Goal: Task Accomplishment & Management: Manage account settings

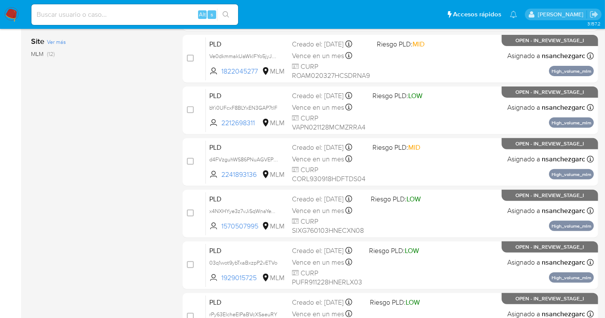
scroll to position [334, 0]
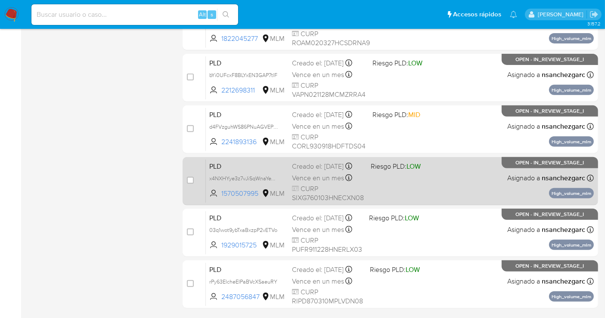
click at [322, 171] on div "Creado el: 12/08/2025 Creado el: 12/08/2025 02:08:38" at bounding box center [328, 166] width 72 height 9
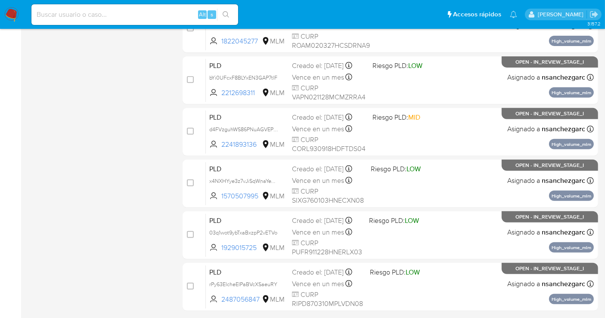
scroll to position [360, 0]
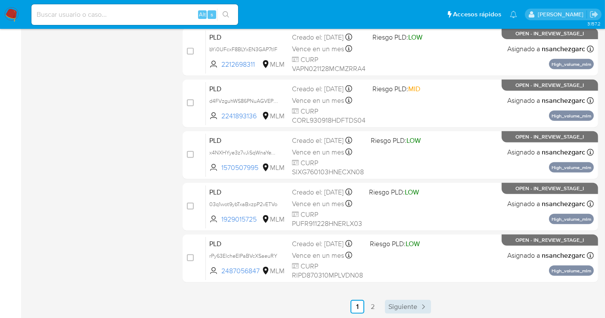
click at [399, 286] on span "Siguiente" at bounding box center [402, 306] width 29 height 7
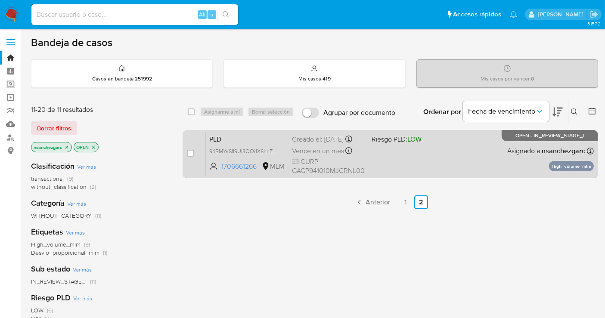
click at [300, 142] on div "Creado el: 12/08/2025 Creado el: 12/08/2025 02:03:30" at bounding box center [328, 139] width 73 height 9
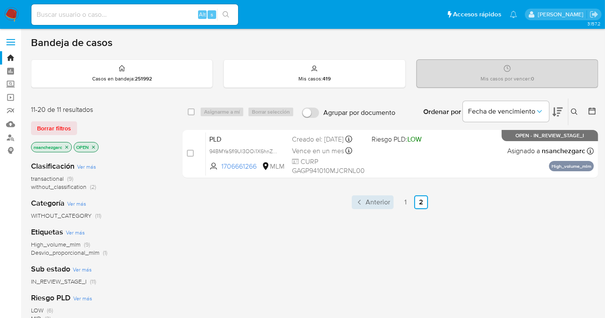
click at [386, 204] on span "Anterior" at bounding box center [377, 202] width 25 height 7
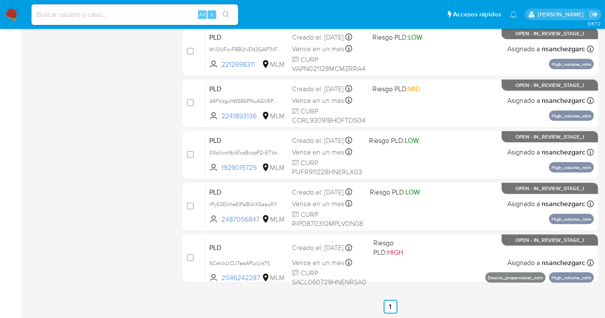
scroll to position [360, 0]
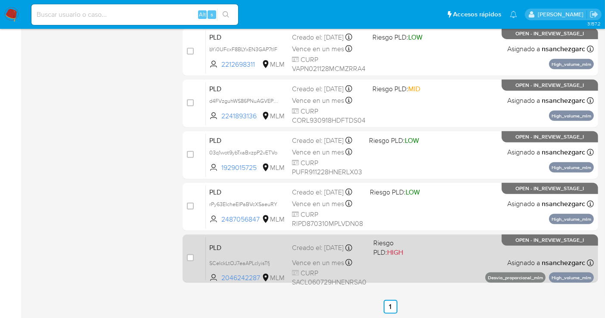
click at [313, 250] on div "Creado el: 12/08/2025 Creado el: 12/08/2025 02:06:23" at bounding box center [329, 247] width 74 height 9
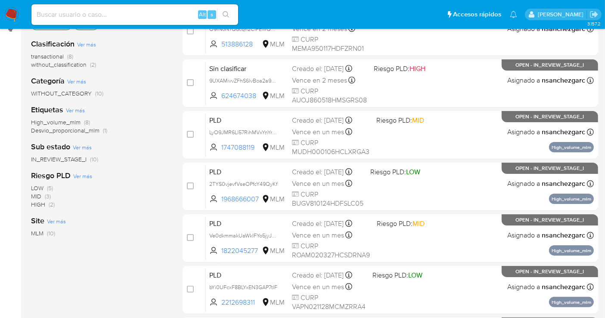
scroll to position [26, 0]
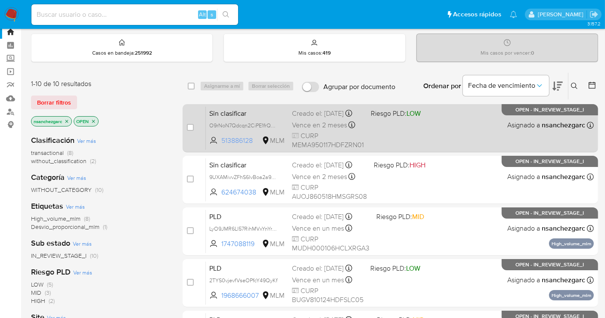
drag, startPoint x: 257, startPoint y: 145, endPoint x: 220, endPoint y: 147, distance: 37.1
click at [220, 145] on span "513886128 MLM" at bounding box center [247, 140] width 76 height 9
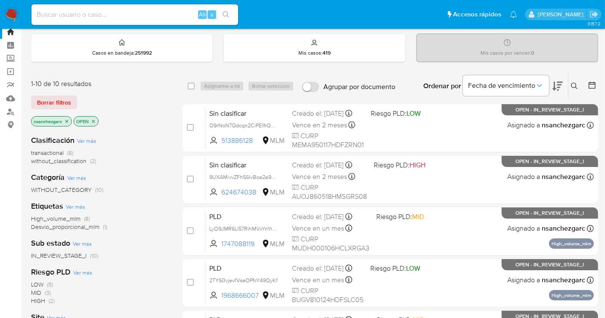
click at [100, 12] on input at bounding box center [134, 14] width 207 height 11
click at [13, 59] on label "Screening" at bounding box center [51, 58] width 102 height 13
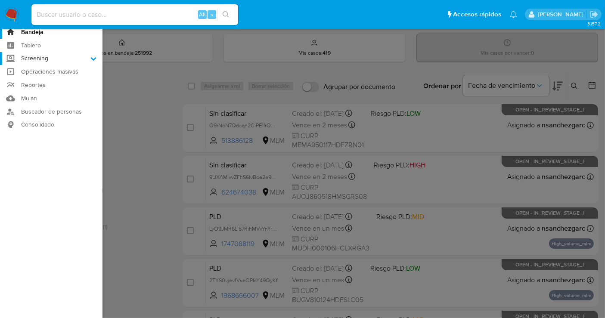
click at [0, 0] on input "Screening" at bounding box center [0, 0] width 0 height 0
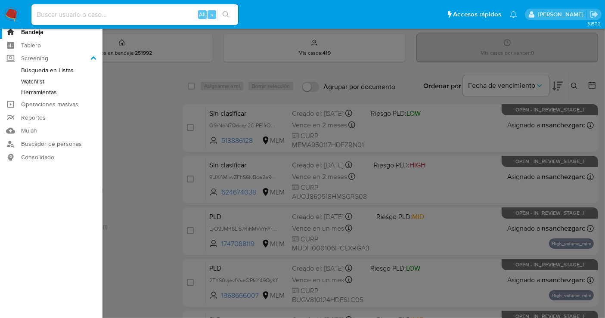
click at [32, 93] on link "Herramientas" at bounding box center [51, 92] width 102 height 11
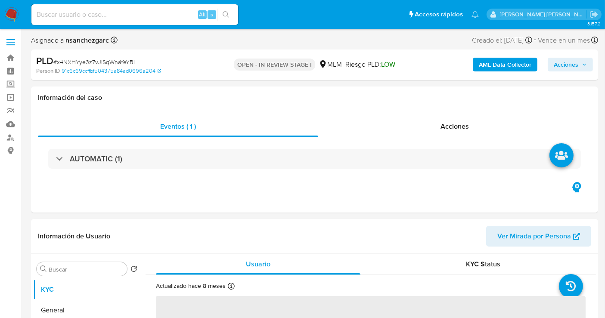
select select "10"
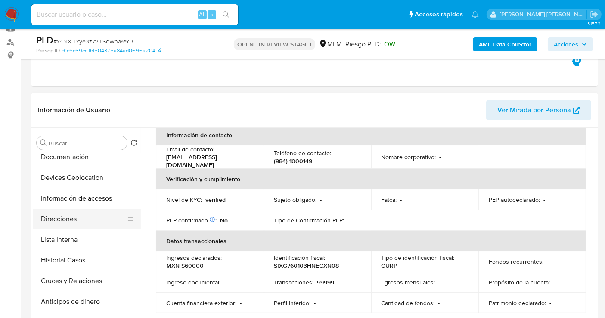
scroll to position [96, 0]
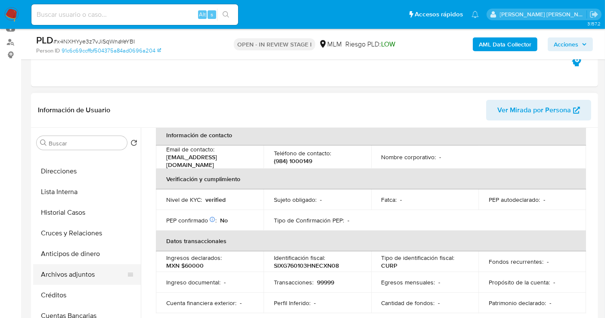
click at [80, 270] on button "Archivos adjuntos" at bounding box center [83, 274] width 101 height 21
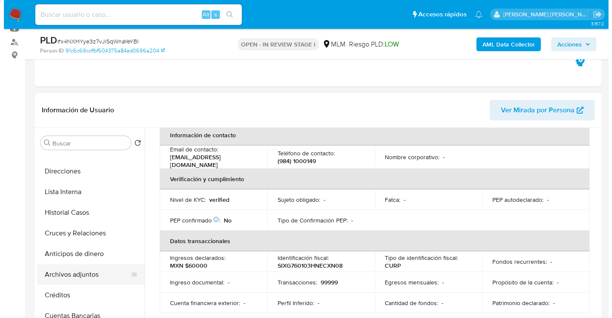
scroll to position [0, 0]
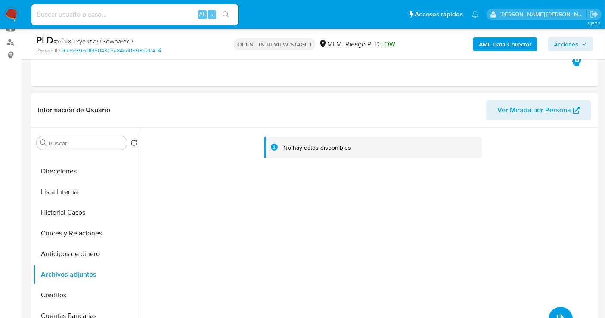
click at [555, 314] on icon "upload-file" at bounding box center [560, 319] width 10 height 10
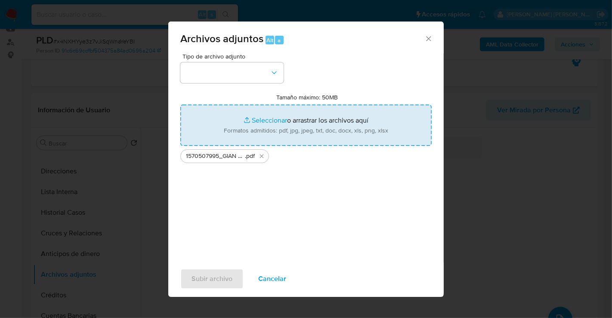
type input "C:\fakepath\1570507995_GIAN FRANCO SCHIAFFINO_AGO25.xlsx"
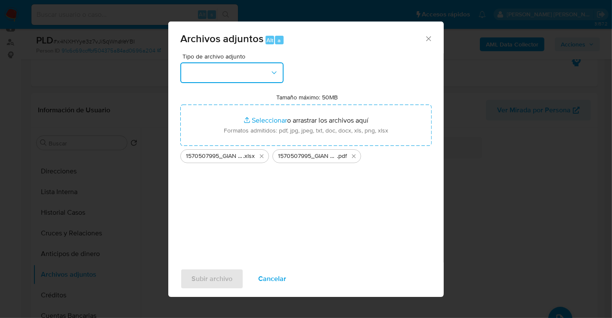
click at [242, 82] on button "button" at bounding box center [231, 72] width 103 height 21
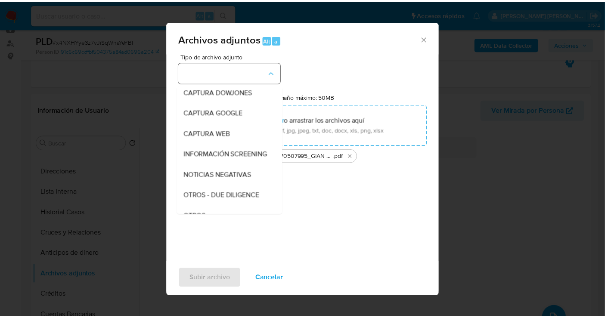
scroll to position [44, 0]
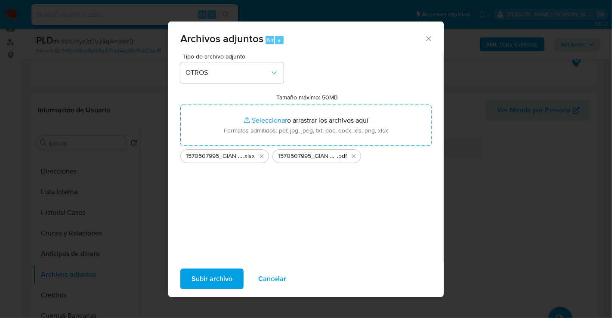
click at [198, 274] on span "Subir archivo" at bounding box center [212, 278] width 41 height 19
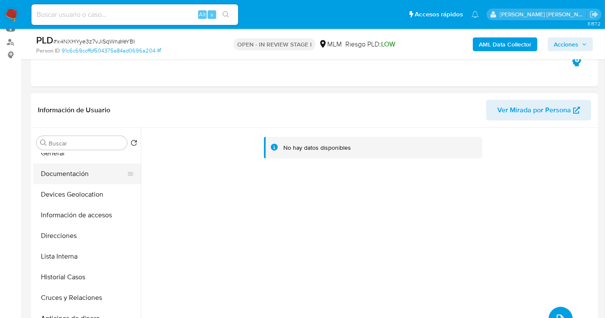
scroll to position [0, 0]
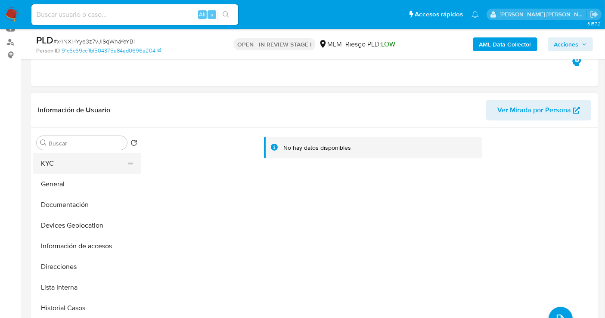
click at [53, 163] on button "KYC" at bounding box center [83, 163] width 101 height 21
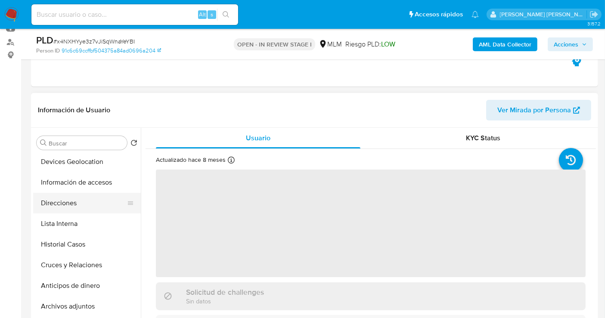
scroll to position [143, 0]
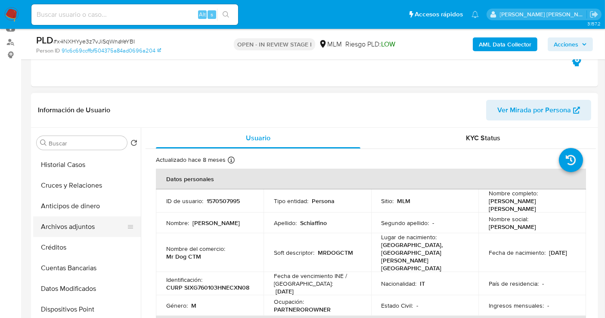
click at [80, 226] on button "Archivos adjuntos" at bounding box center [83, 226] width 101 height 21
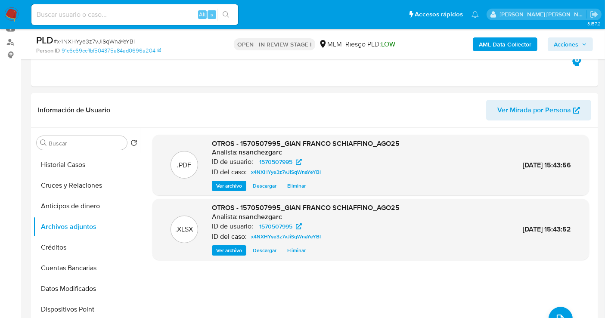
click at [569, 46] on span "Acciones" at bounding box center [566, 44] width 25 height 14
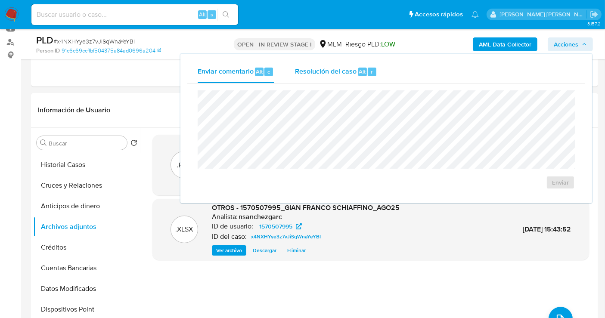
click at [349, 71] on span "Resolución del caso" at bounding box center [326, 71] width 62 height 10
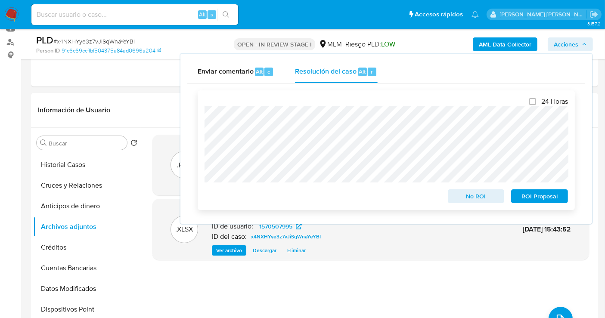
click at [462, 198] on span "No ROI" at bounding box center [476, 196] width 45 height 12
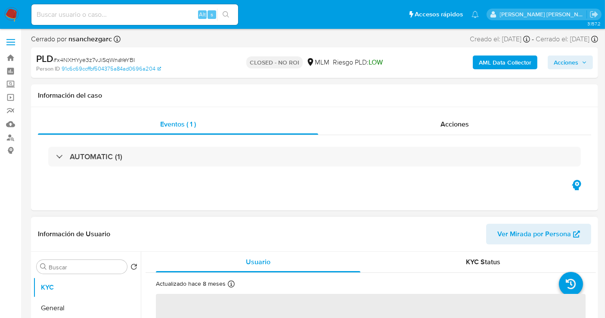
scroll to position [96, 0]
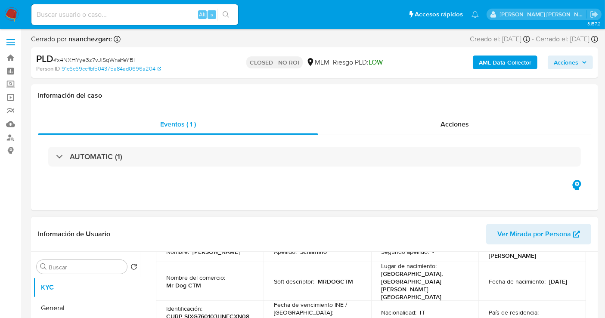
select select "10"
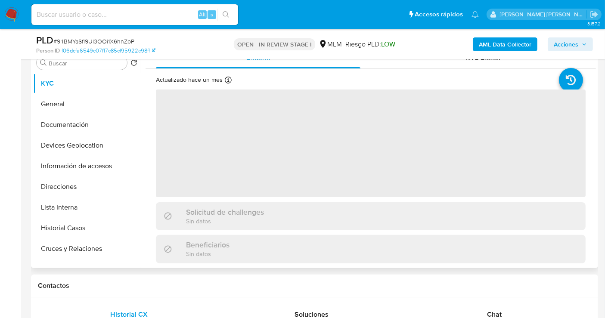
scroll to position [191, 0]
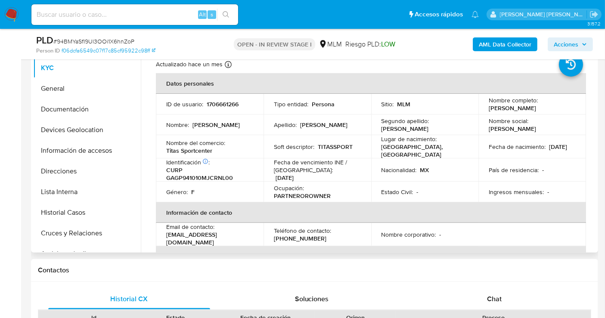
select select "10"
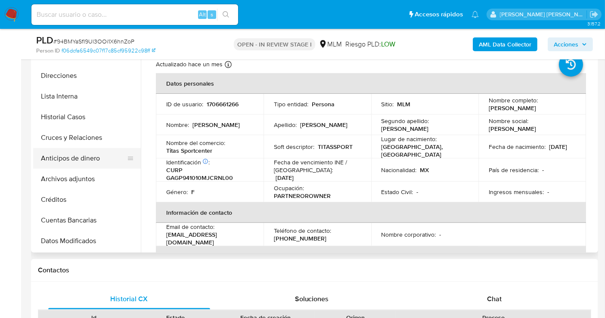
click at [74, 163] on button "Anticipos de dinero" at bounding box center [83, 158] width 101 height 21
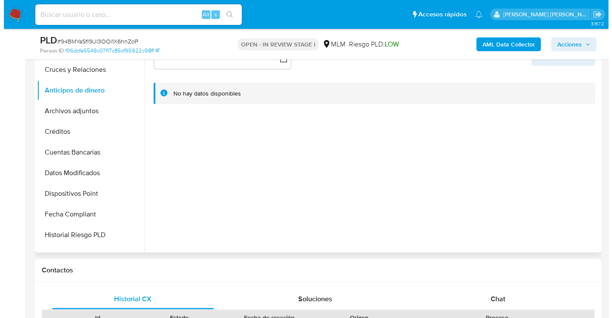
scroll to position [191, 0]
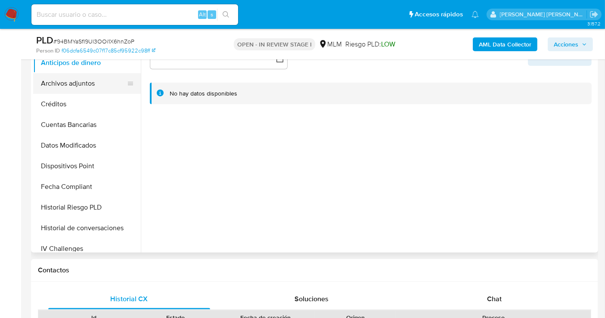
click at [103, 82] on button "Archivos adjuntos" at bounding box center [83, 83] width 101 height 21
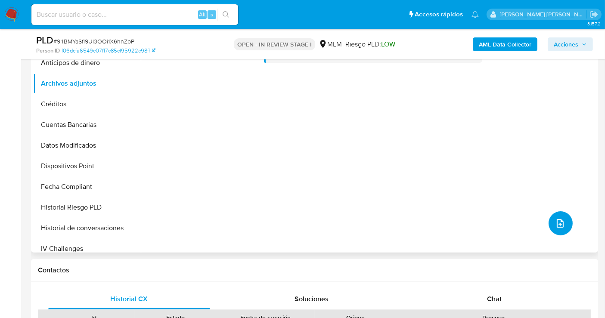
click at [555, 225] on icon "upload-file" at bounding box center [560, 223] width 10 height 10
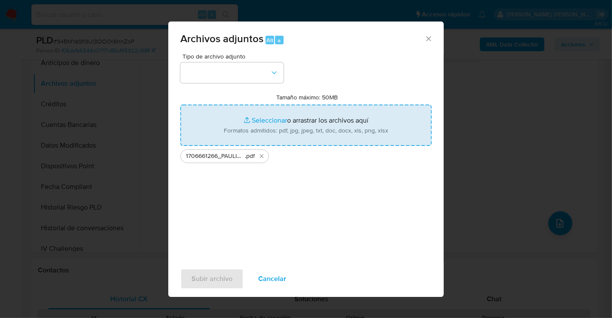
type input "C:\fakepath\1706661266_PAULINA GARCIA GONZALEZ_AGO25.xlsx"
click at [192, 69] on button "button" at bounding box center [231, 72] width 103 height 21
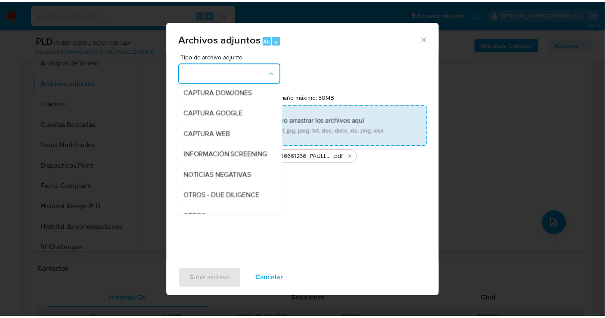
scroll to position [44, 0]
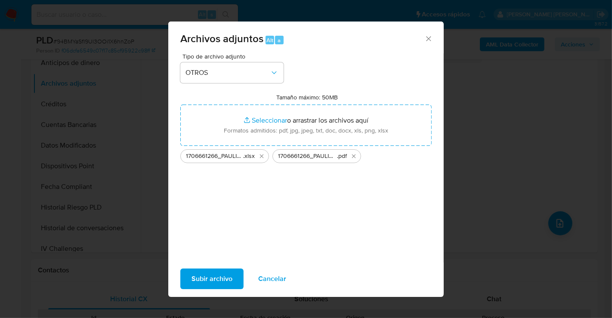
click at [212, 278] on span "Subir archivo" at bounding box center [212, 278] width 41 height 19
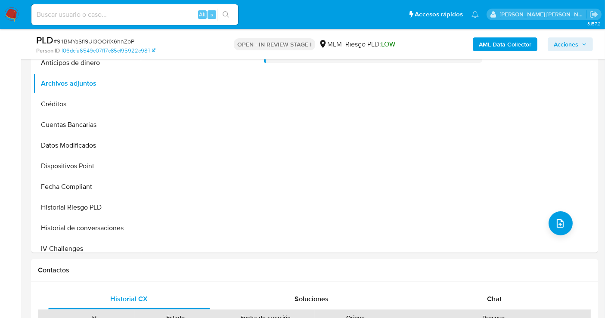
click at [577, 44] on span "Acciones" at bounding box center [566, 44] width 25 height 14
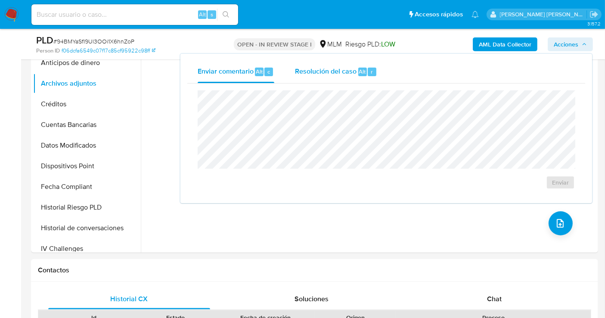
click at [343, 72] on span "Resolución del caso" at bounding box center [326, 71] width 62 height 10
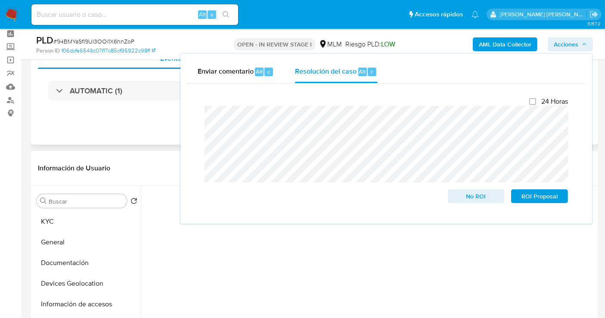
scroll to position [96, 0]
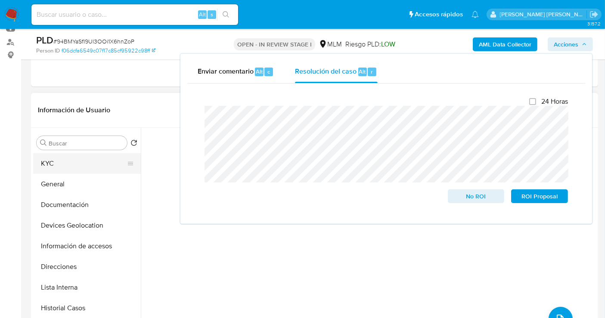
click at [49, 160] on button "KYC" at bounding box center [83, 163] width 101 height 21
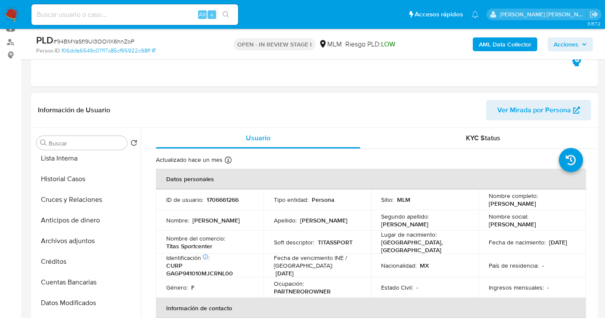
scroll to position [143, 0]
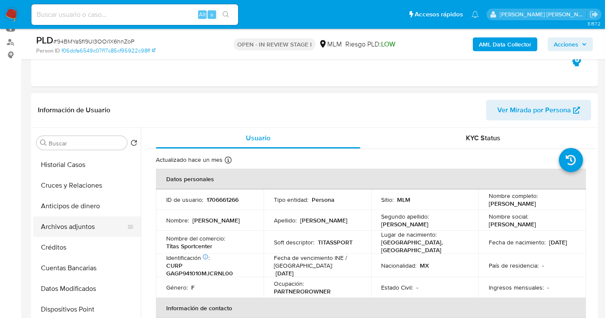
click at [75, 228] on button "Archivos adjuntos" at bounding box center [83, 226] width 101 height 21
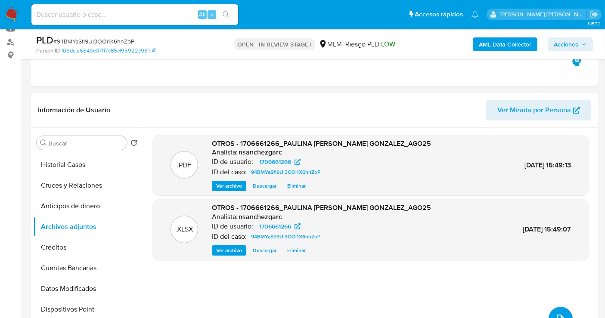
click at [564, 41] on span "Acciones" at bounding box center [566, 44] width 25 height 14
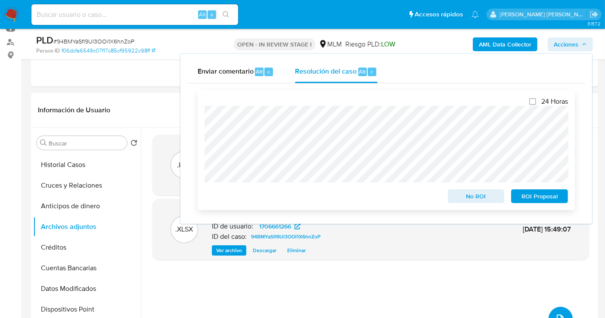
click at [470, 195] on span "No ROI" at bounding box center [476, 196] width 45 height 12
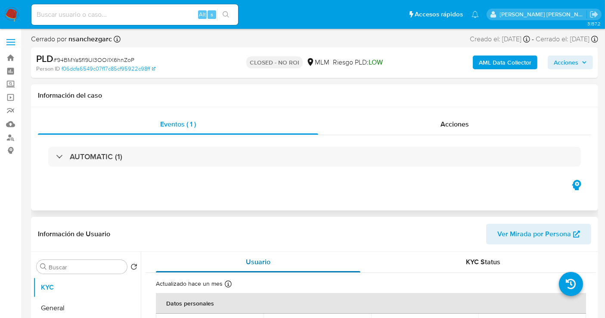
select select "10"
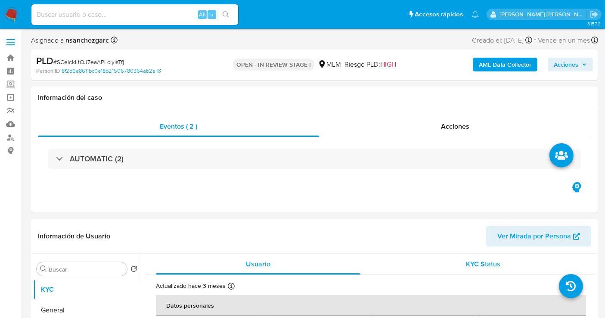
select select "10"
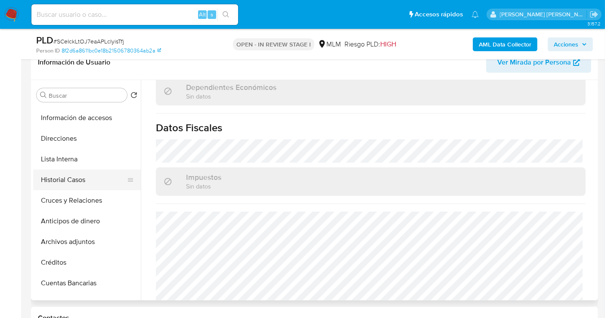
scroll to position [96, 0]
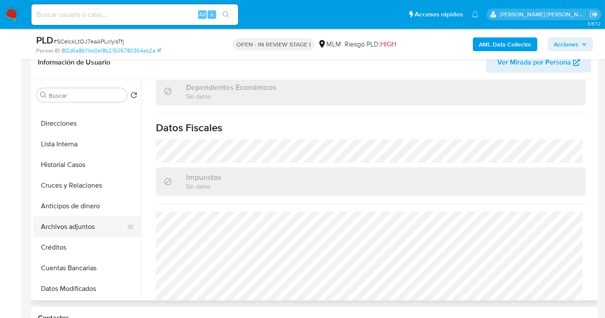
click at [66, 228] on button "Archivos adjuntos" at bounding box center [83, 226] width 101 height 21
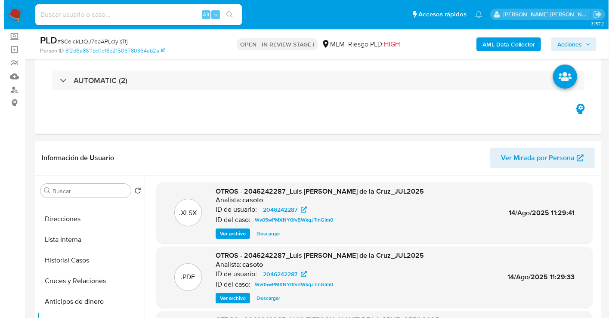
scroll to position [143, 0]
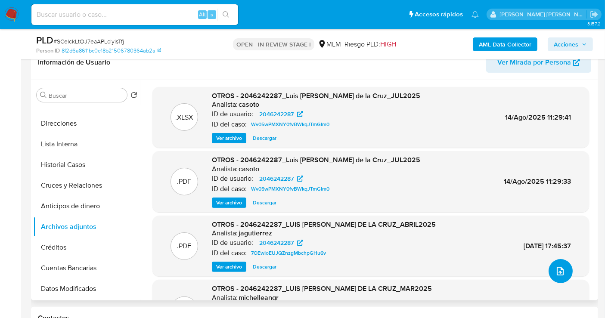
click at [562, 269] on button "upload-file" at bounding box center [560, 271] width 24 height 24
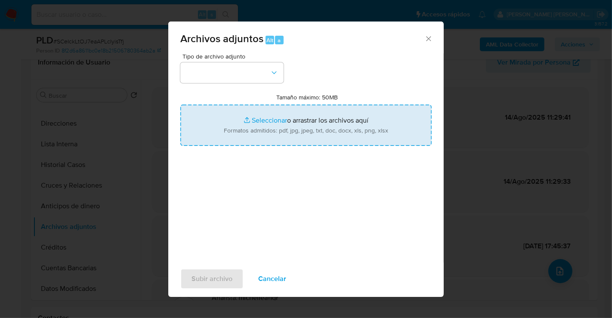
type input "C:\fakepath\2046242287_LUIS [PERSON_NAME] DE LA CRUZ_AGO25.pdf"
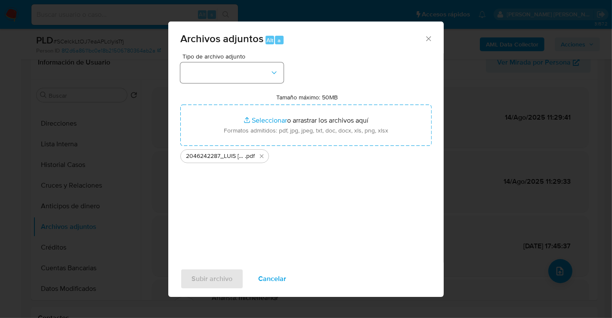
drag, startPoint x: 253, startPoint y: 84, endPoint x: 250, endPoint y: 79, distance: 5.4
click at [251, 80] on div "Tipo de archivo adjunto Tamaño máximo: 50MB Seleccionar archivos Seleccionar o …" at bounding box center [305, 154] width 251 height 203
click at [249, 78] on button "button" at bounding box center [231, 72] width 103 height 21
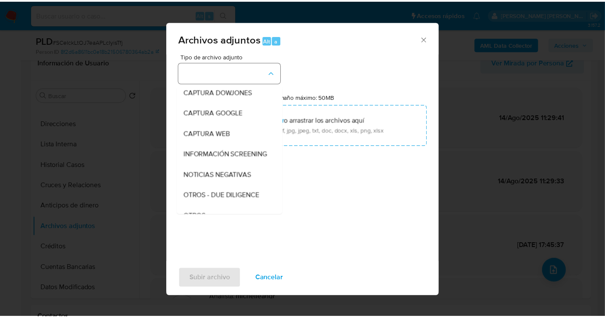
scroll to position [44, 0]
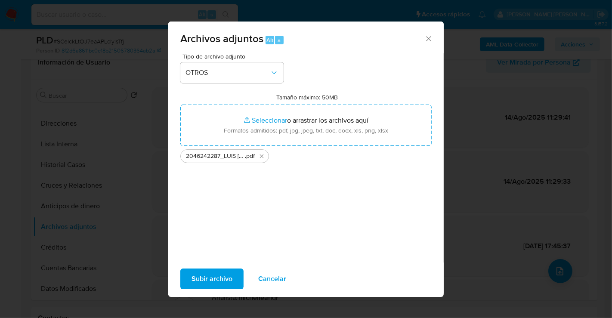
click at [216, 279] on span "Subir archivo" at bounding box center [212, 278] width 41 height 19
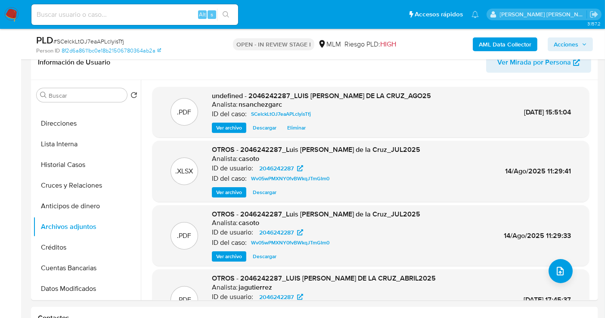
click at [578, 41] on span "Acciones" at bounding box center [566, 44] width 25 height 14
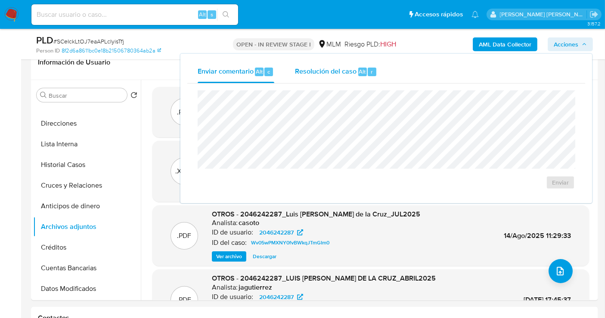
click at [318, 77] on div "Resolución del caso Alt r" at bounding box center [336, 72] width 82 height 22
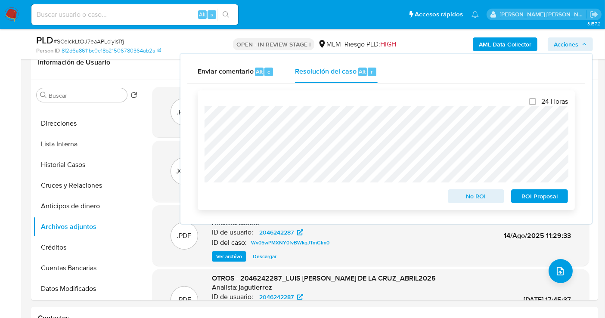
click at [467, 196] on span "No ROI" at bounding box center [476, 196] width 45 height 12
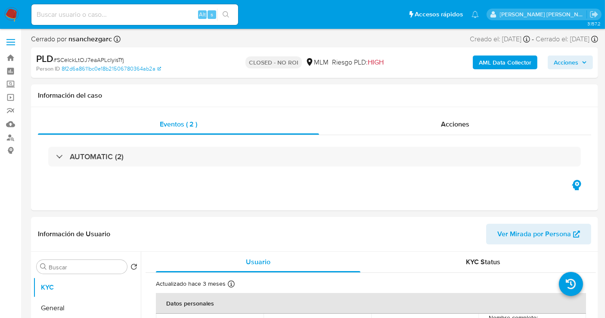
select select "10"
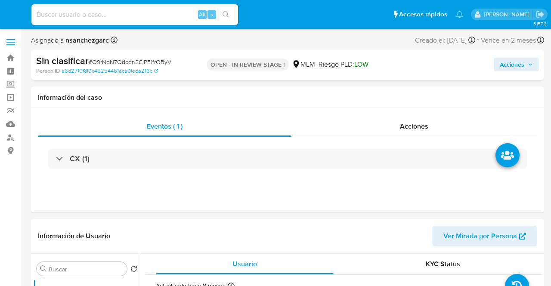
select select "10"
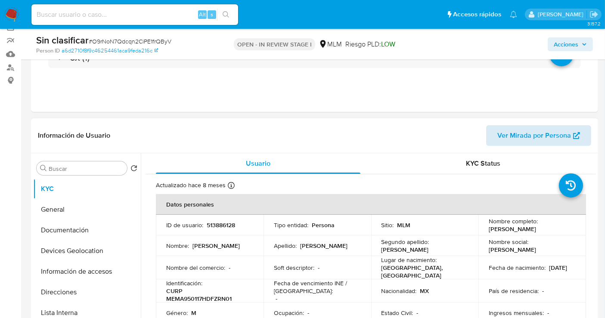
scroll to position [96, 0]
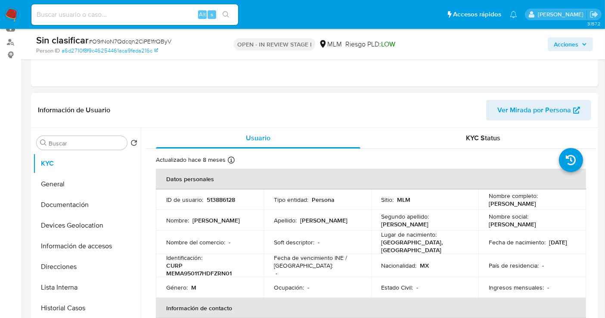
drag, startPoint x: 555, startPoint y: 207, endPoint x: 482, endPoint y: 207, distance: 72.7
click at [482, 207] on td "Nombre completo : [PERSON_NAME]" at bounding box center [532, 199] width 108 height 21
copy p "[PERSON_NAME]"
click at [93, 20] on input at bounding box center [134, 14] width 207 height 11
paste input "[PERSON_NAME]"
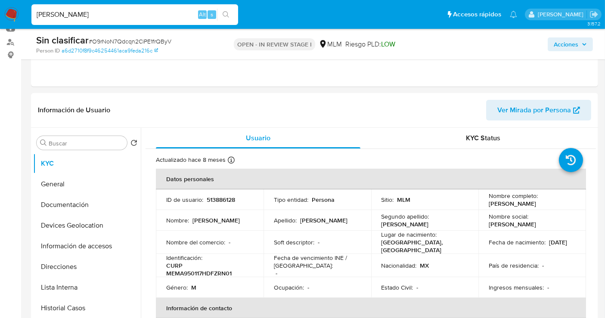
type input "[PERSON_NAME]"
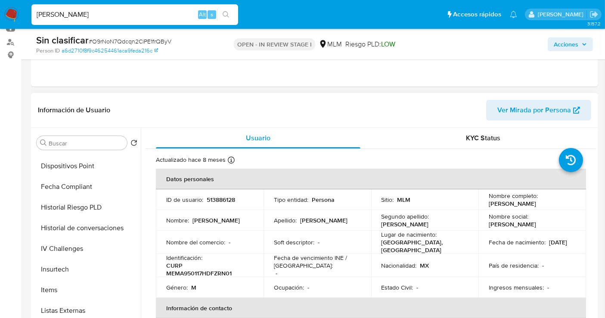
scroll to position [363, 0]
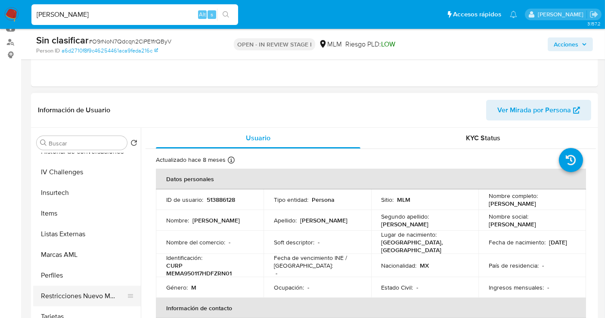
click at [92, 286] on button "Restricciones Nuevo Mundo" at bounding box center [83, 296] width 101 height 21
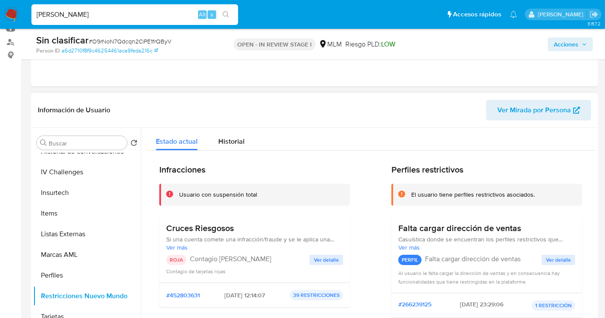
scroll to position [48, 0]
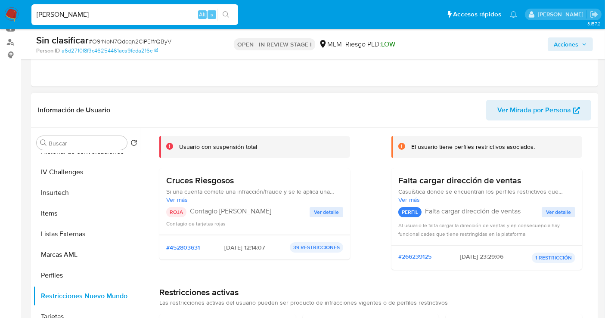
click at [331, 209] on span "Ver detalle" at bounding box center [326, 212] width 25 height 9
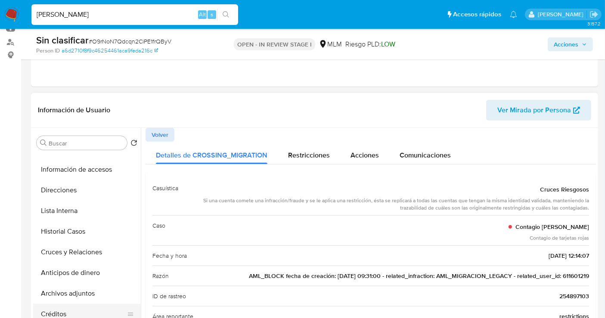
scroll to position [76, 0]
click at [61, 230] on button "Historial Casos" at bounding box center [83, 232] width 101 height 21
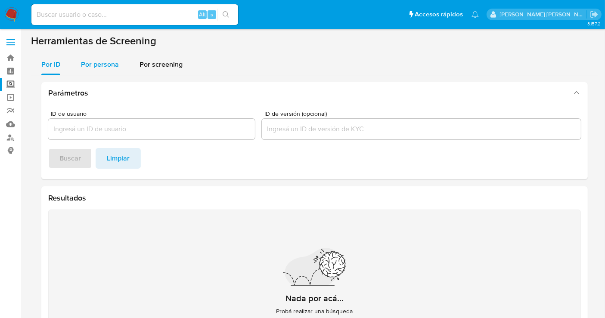
click at [110, 68] on span "Por persona" at bounding box center [100, 64] width 38 height 10
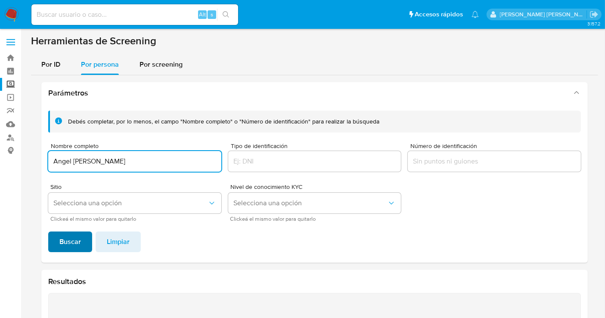
type input "Angel [PERSON_NAME]"
click at [71, 240] on span "Buscar" at bounding box center [70, 241] width 22 height 19
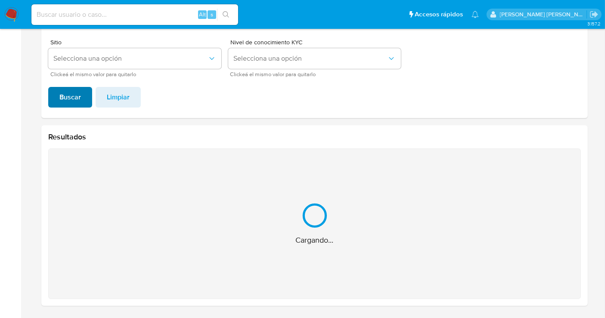
scroll to position [7, 0]
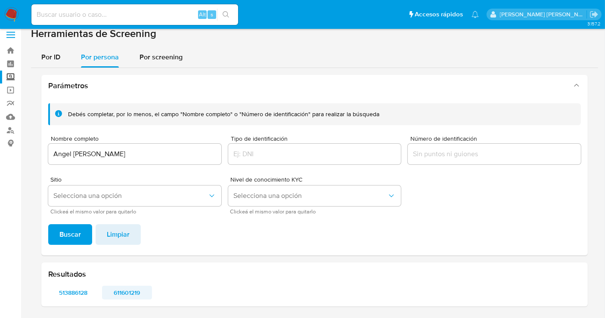
click at [124, 289] on span "611601219" at bounding box center [127, 293] width 38 height 12
click at [9, 15] on img at bounding box center [11, 14] width 15 height 15
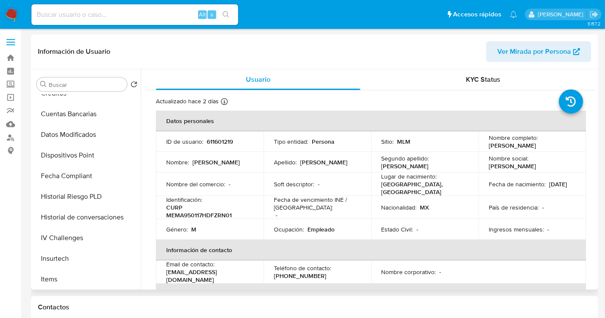
select select "10"
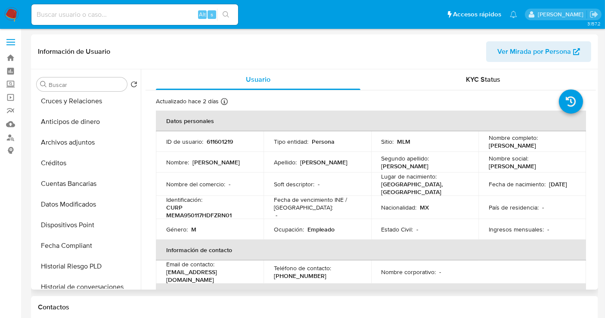
scroll to position [143, 0]
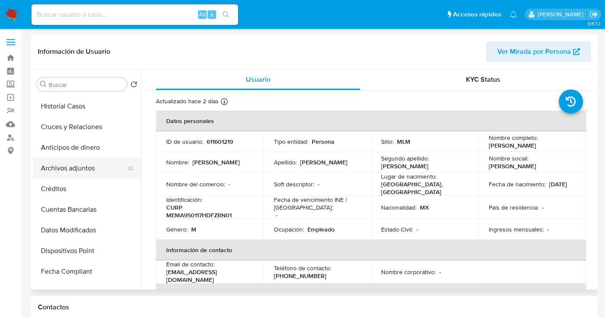
click at [69, 166] on button "Archivos adjuntos" at bounding box center [83, 168] width 101 height 21
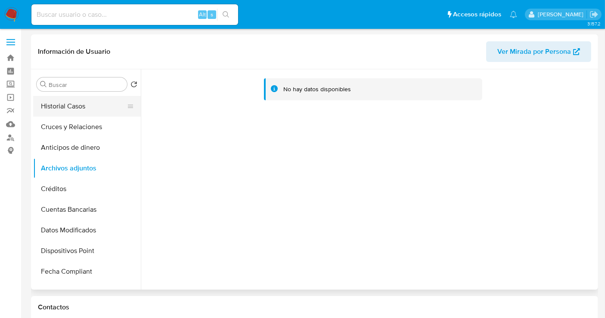
click at [52, 109] on button "Historial Casos" at bounding box center [83, 106] width 101 height 21
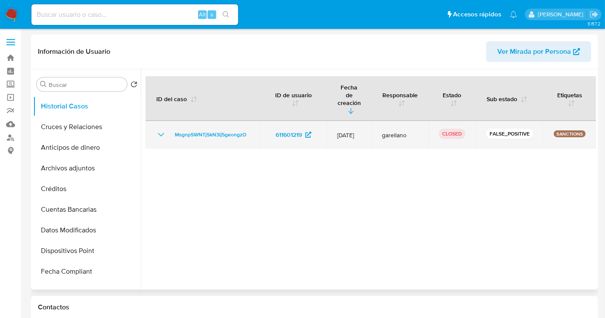
click at [161, 130] on icon "Mostrar/Ocultar" at bounding box center [161, 135] width 10 height 10
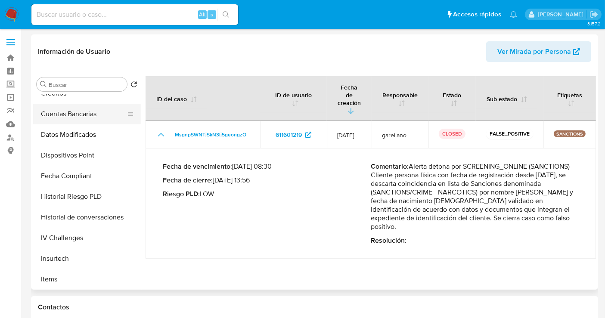
scroll to position [363, 0]
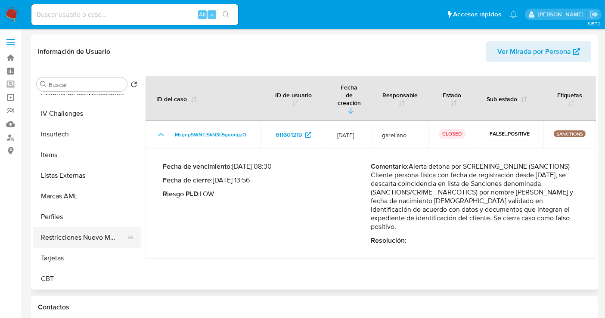
click at [85, 243] on button "Restricciones Nuevo Mundo" at bounding box center [83, 237] width 101 height 21
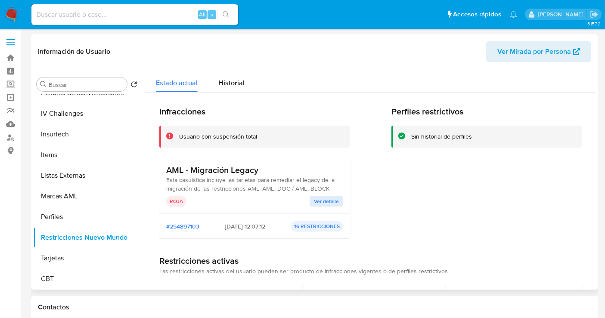
click at [322, 202] on span "Ver detalle" at bounding box center [326, 201] width 25 height 9
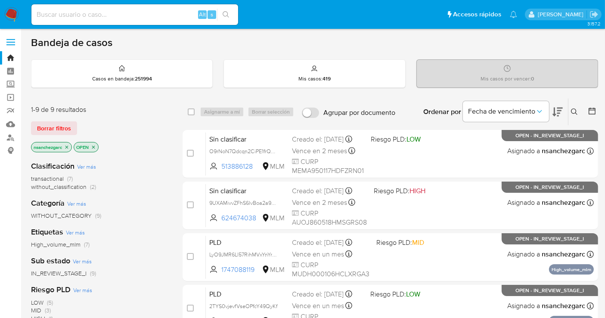
click at [13, 8] on img at bounding box center [11, 14] width 15 height 15
click at [576, 111] on icon at bounding box center [574, 111] width 7 height 7
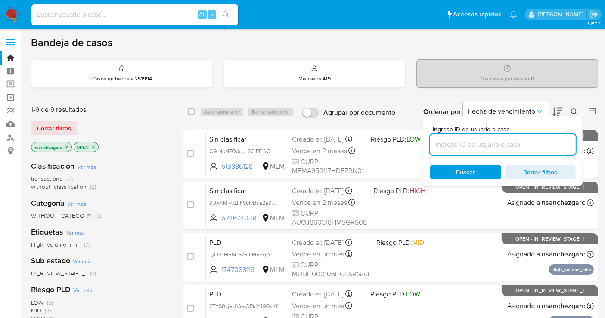
click at [468, 145] on input at bounding box center [502, 144] width 145 height 11
type input "2397162521"
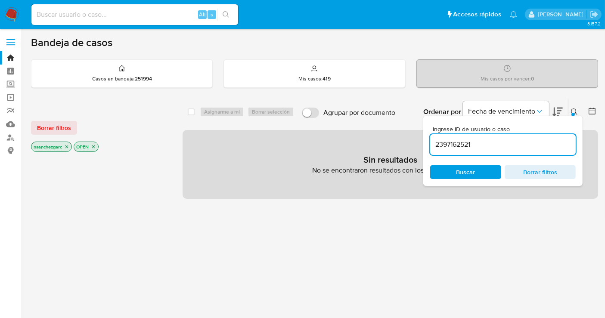
click at [66, 147] on icon "close-filter" at bounding box center [66, 146] width 5 height 5
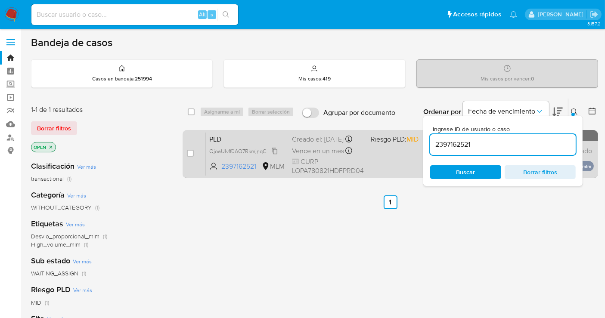
click at [275, 155] on span "OjoaUlvff0AO7RkmjnqCrJhX" at bounding box center [243, 150] width 68 height 9
click at [191, 152] on input "checkbox" at bounding box center [190, 153] width 7 height 7
checkbox input "true"
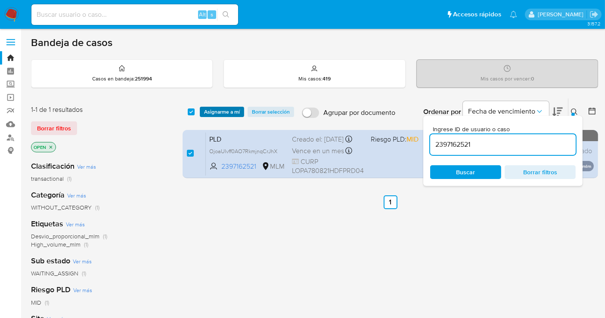
click at [210, 112] on span "Asignarme a mí" at bounding box center [222, 112] width 36 height 9
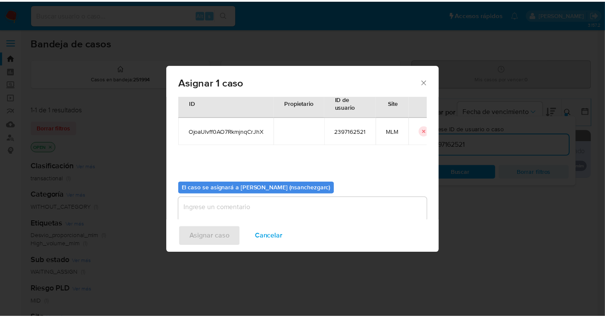
scroll to position [44, 0]
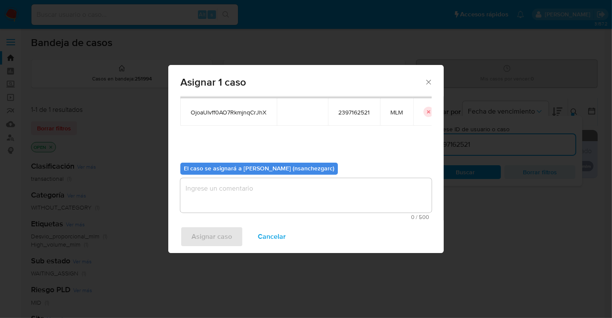
click at [221, 186] on textarea "assign-modal" at bounding box center [305, 195] width 251 height 34
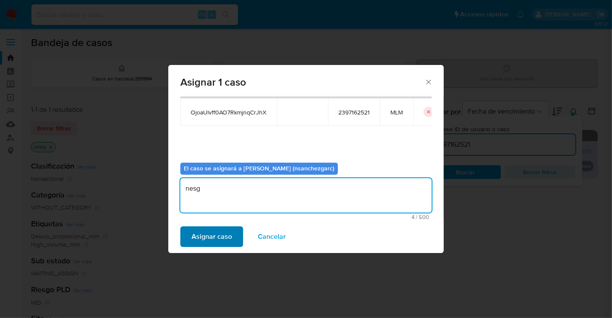
type textarea "nesg"
click at [220, 234] on span "Asignar caso" at bounding box center [212, 236] width 40 height 19
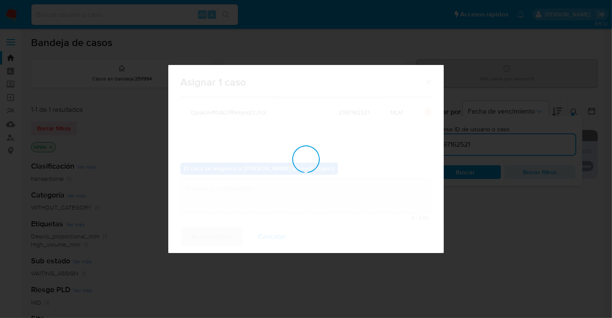
checkbox input "false"
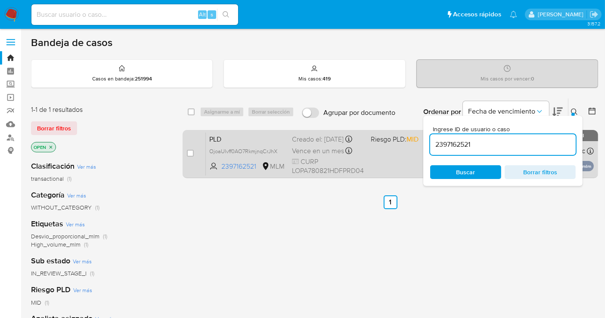
click at [306, 142] on div "Creado el: 12/08/2025 Creado el: 12/08/2025 02:03:43" at bounding box center [328, 139] width 72 height 9
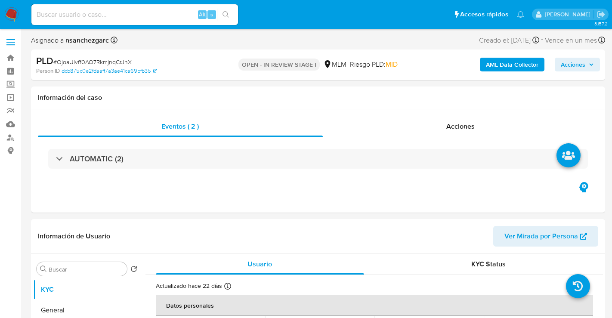
select select "10"
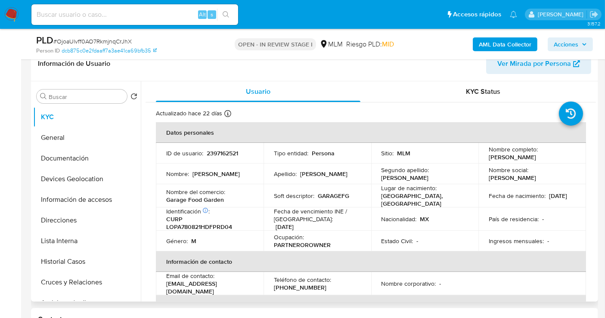
scroll to position [143, 0]
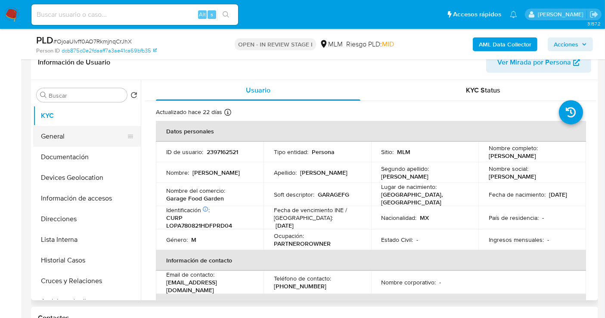
click at [57, 136] on button "General" at bounding box center [83, 136] width 101 height 21
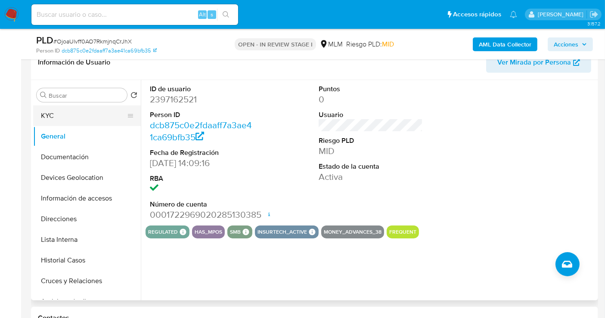
click at [59, 114] on button "KYC" at bounding box center [83, 115] width 101 height 21
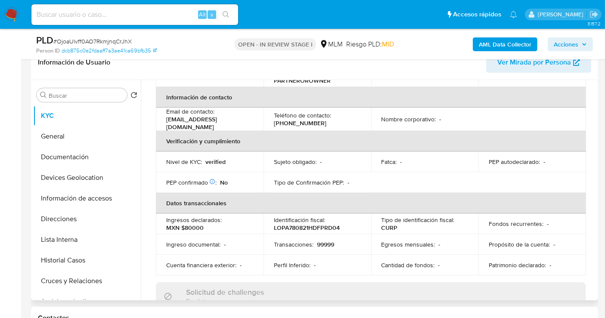
scroll to position [0, 0]
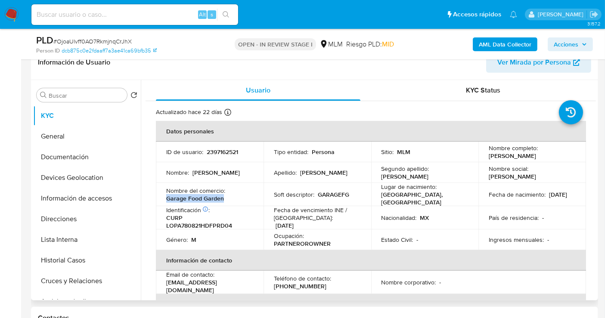
drag, startPoint x: 230, startPoint y: 200, endPoint x: 161, endPoint y: 203, distance: 68.9
click at [161, 203] on td "Nombre del comercio : Garage Food Garden" at bounding box center [210, 194] width 108 height 23
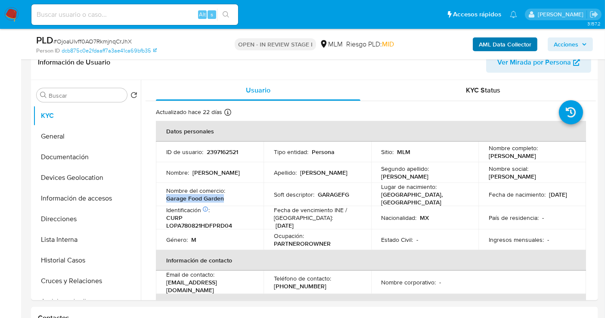
copy p "Garage Food Garden"
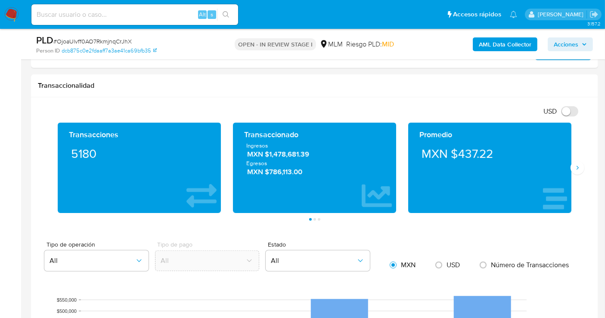
scroll to position [574, 0]
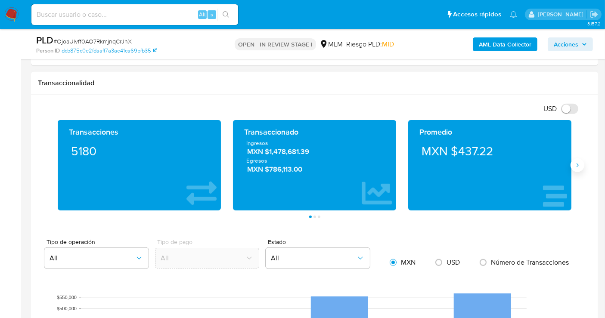
click at [581, 167] on button "Siguiente" at bounding box center [577, 165] width 14 height 14
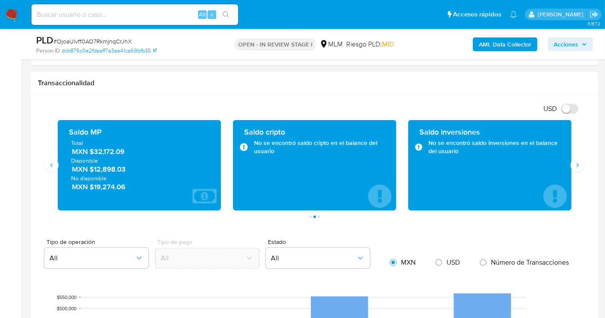
click at [109, 154] on span "MXN $32,172.09" at bounding box center [140, 152] width 136 height 10
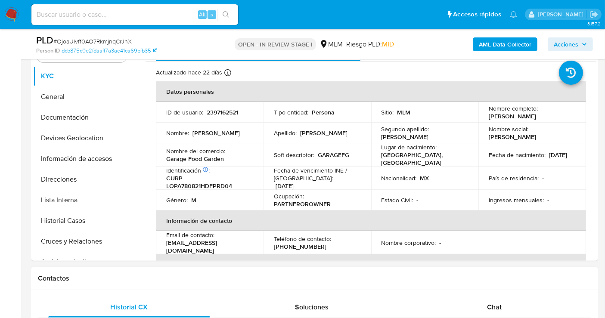
scroll to position [143, 0]
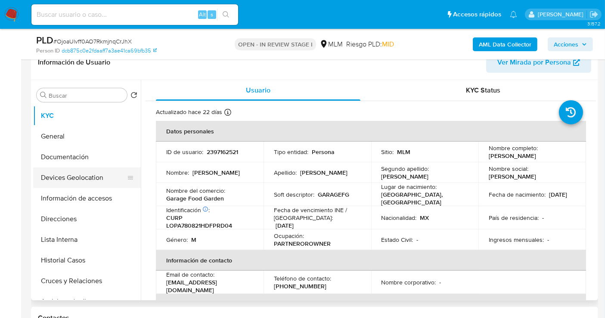
click at [63, 180] on button "Devices Geolocation" at bounding box center [83, 177] width 101 height 21
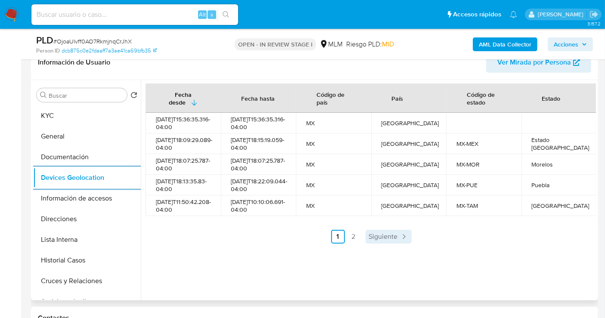
click at [374, 240] on span "Siguiente" at bounding box center [383, 236] width 29 height 7
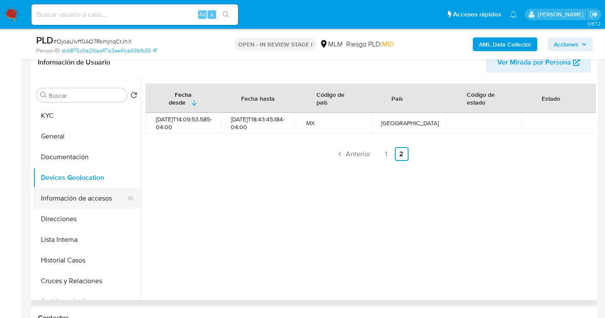
click at [72, 199] on button "Información de accesos" at bounding box center [83, 198] width 101 height 21
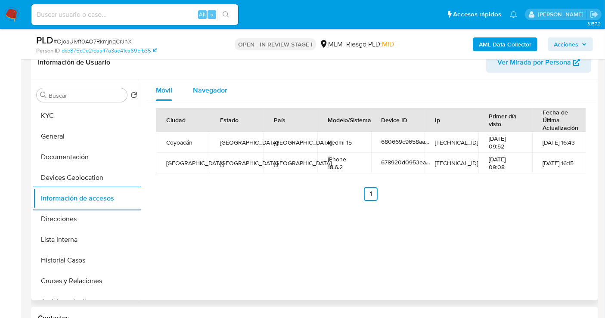
click at [210, 95] on div "Navegador" at bounding box center [210, 90] width 34 height 21
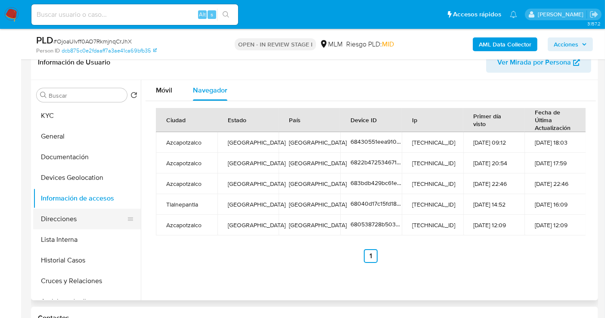
click at [67, 220] on button "Direcciones" at bounding box center [83, 219] width 101 height 21
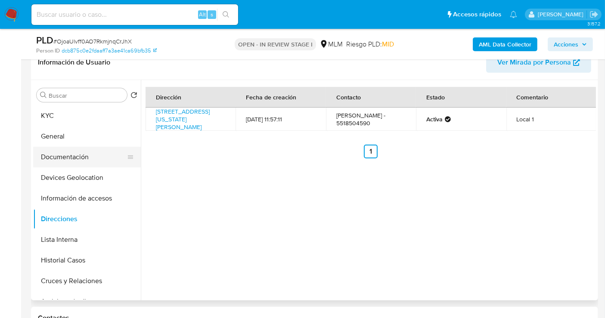
click at [74, 156] on button "Documentación" at bounding box center [83, 157] width 101 height 21
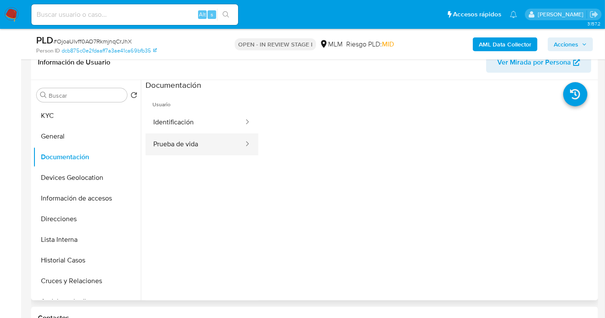
click at [180, 145] on button "Prueba de vida" at bounding box center [194, 144] width 99 height 22
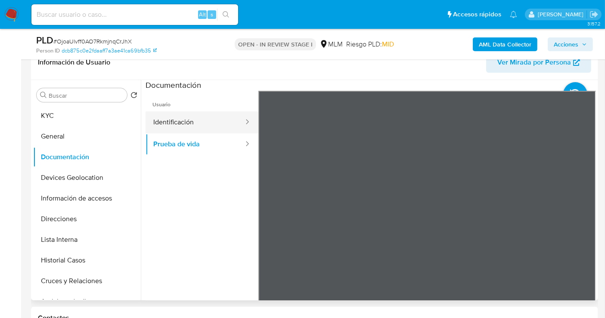
click at [170, 118] on button "Identificación" at bounding box center [194, 122] width 99 height 22
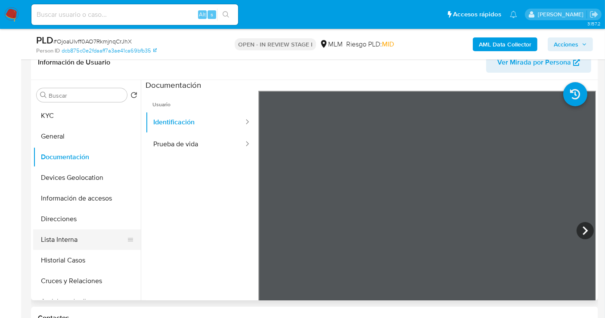
click at [55, 237] on button "Lista Interna" at bounding box center [83, 239] width 101 height 21
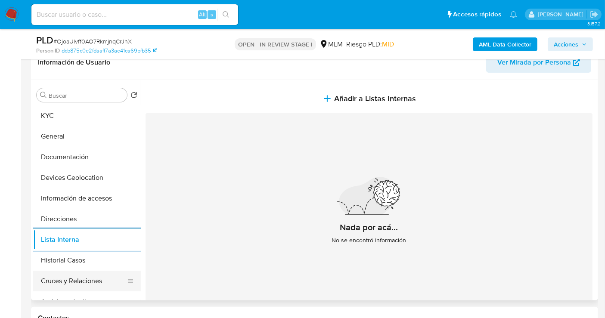
click at [56, 277] on button "Cruces y Relaciones" at bounding box center [83, 281] width 101 height 21
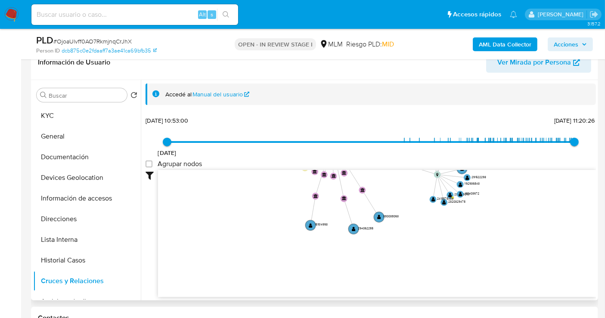
drag, startPoint x: 453, startPoint y: 197, endPoint x: 269, endPoint y: 156, distance: 188.6
click at [485, 112] on div "Accedé al Manual del usuario 14/2/2024 14/2/2024, 10:53:00 1/9/2025, 11:20:26 A…" at bounding box center [370, 190] width 450 height 214
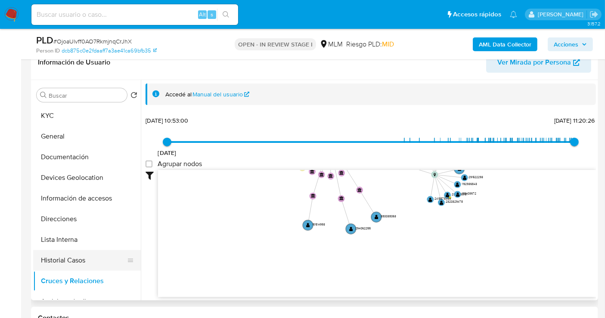
click at [70, 257] on button "Historial Casos" at bounding box center [83, 260] width 101 height 21
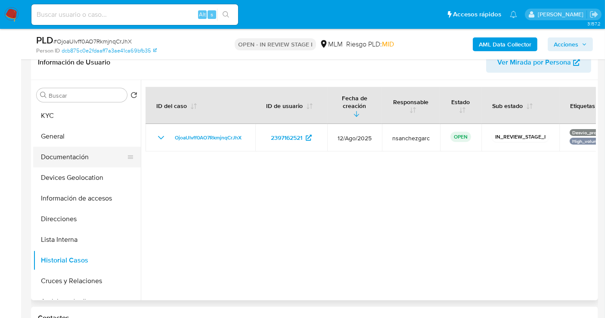
click at [66, 152] on button "Documentación" at bounding box center [83, 157] width 101 height 21
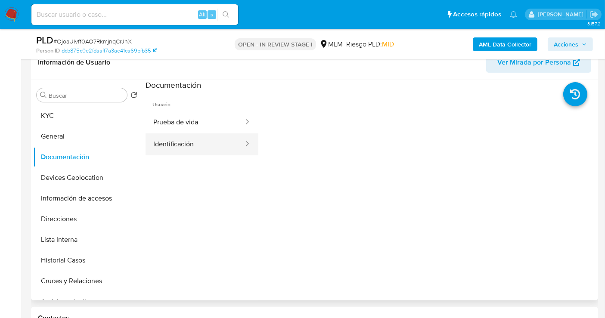
drag, startPoint x: 181, startPoint y: 122, endPoint x: 186, endPoint y: 145, distance: 24.1
click at [186, 145] on ul "Prueba de vida Identificación" at bounding box center [201, 133] width 113 height 44
click at [186, 145] on button "Identificación" at bounding box center [194, 144] width 99 height 22
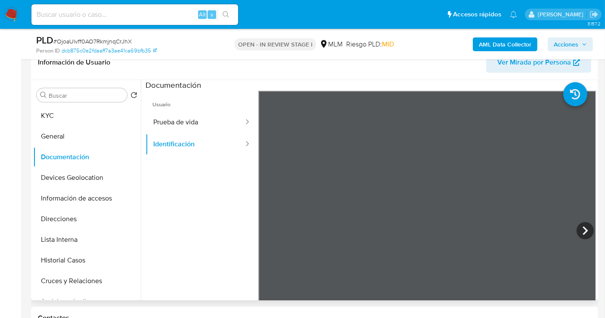
click at [536, 65] on span "Ver Mirada por Persona" at bounding box center [534, 62] width 74 height 21
click at [65, 112] on button "KYC" at bounding box center [83, 115] width 101 height 21
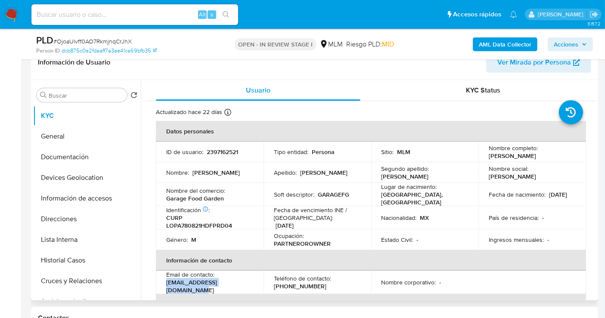
drag, startPoint x: 254, startPoint y: 288, endPoint x: 164, endPoint y: 286, distance: 89.6
click at [164, 286] on td "Email de contacto : garagefoodgarden@gmail.com" at bounding box center [210, 282] width 108 height 23
copy p "garagefoodgarden@gmail.com"
drag, startPoint x: 317, startPoint y: 287, endPoint x: 272, endPoint y: 287, distance: 44.3
click at [274, 287] on div "Teléfono de contacto : (55) 18504590" at bounding box center [317, 282] width 87 height 15
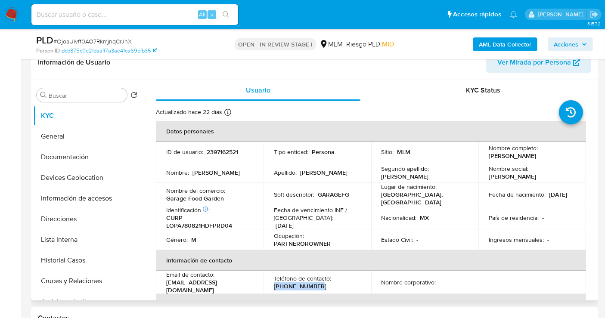
copy p "(55) 18504590"
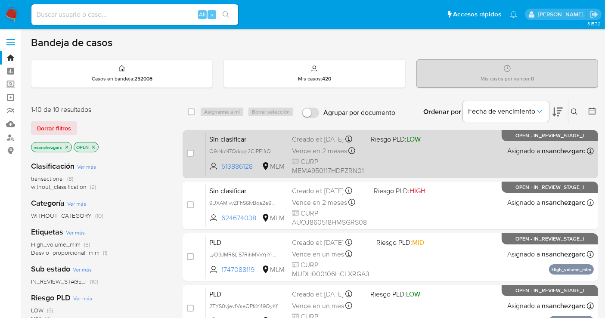
click at [321, 144] on div "Creado el: 31/08/2025 Creado el: 31/08/2025 18:43:31" at bounding box center [328, 139] width 72 height 9
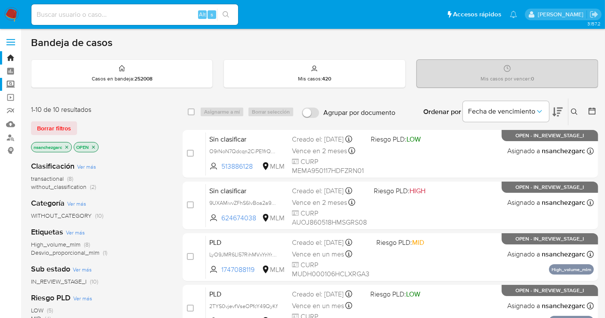
click at [7, 82] on label "Screening" at bounding box center [51, 84] width 102 height 13
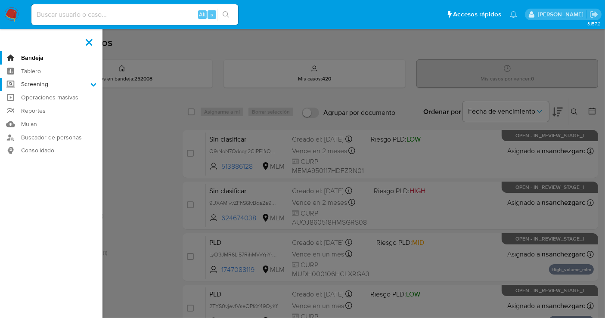
click at [0, 0] on input "Screening" at bounding box center [0, 0] width 0 height 0
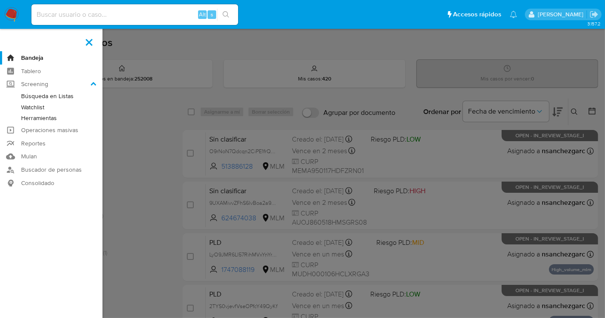
click at [38, 117] on link "Herramientas" at bounding box center [51, 118] width 102 height 11
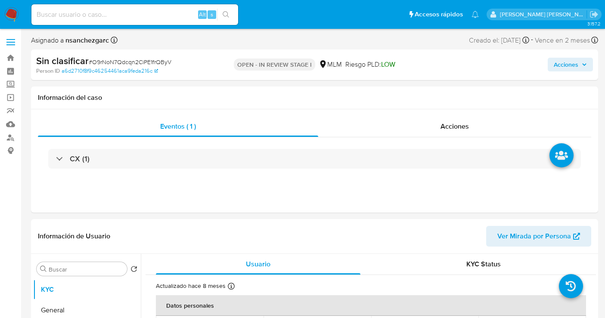
select select "10"
click at [124, 19] on input at bounding box center [134, 14] width 207 height 11
paste input "1182656498"
type input "1182656498"
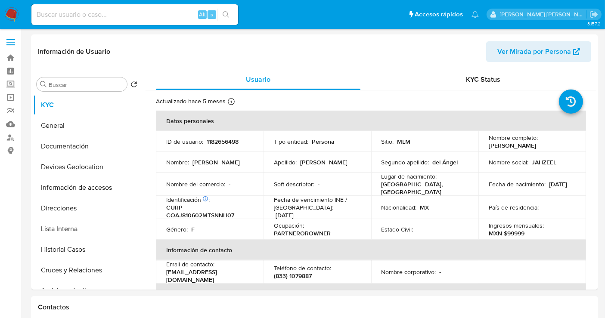
select select "10"
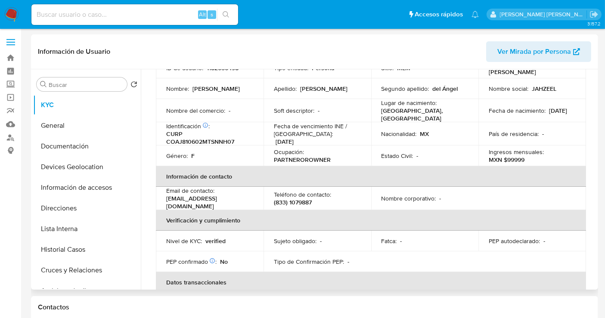
scroll to position [59, 0]
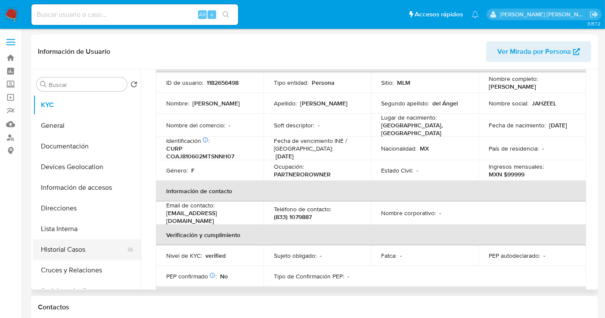
click at [69, 245] on button "Historial Casos" at bounding box center [83, 249] width 101 height 21
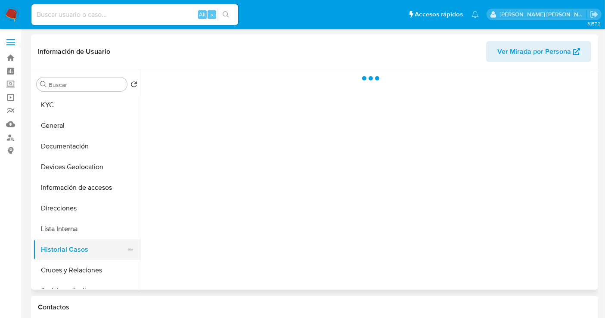
scroll to position [0, 0]
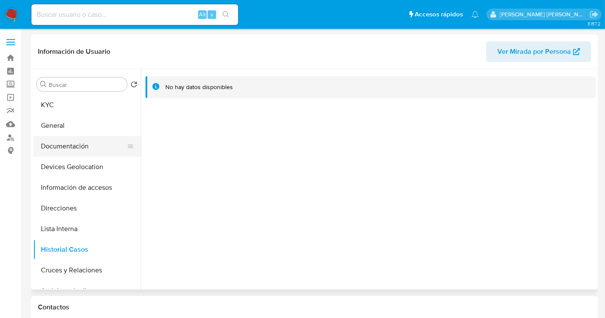
click at [80, 151] on button "Documentación" at bounding box center [83, 146] width 101 height 21
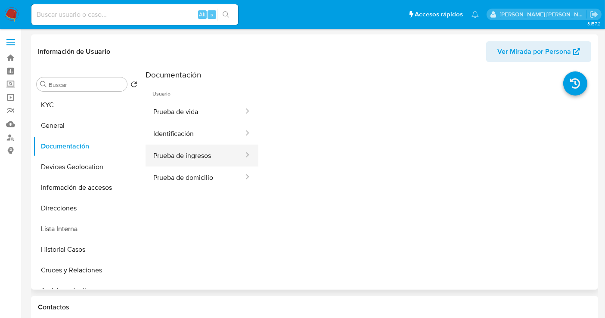
click at [201, 155] on button "Prueba de ingresos" at bounding box center [194, 156] width 99 height 22
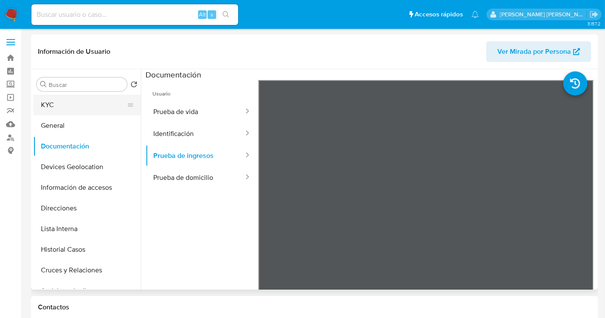
click at [66, 102] on button "KYC" at bounding box center [83, 105] width 101 height 21
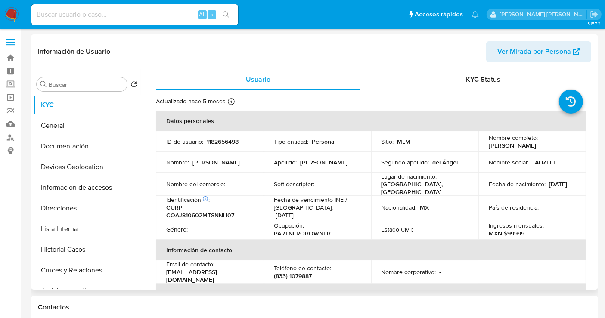
click at [533, 53] on span "Ver Mirada por Persona" at bounding box center [534, 51] width 74 height 21
drag, startPoint x: 12, startPoint y: 9, endPoint x: 21, endPoint y: 7, distance: 9.0
click at [13, 9] on img at bounding box center [11, 14] width 15 height 15
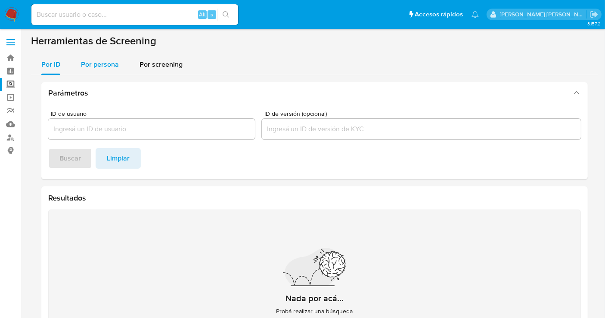
click at [105, 71] on div "Por persona" at bounding box center [100, 64] width 38 height 21
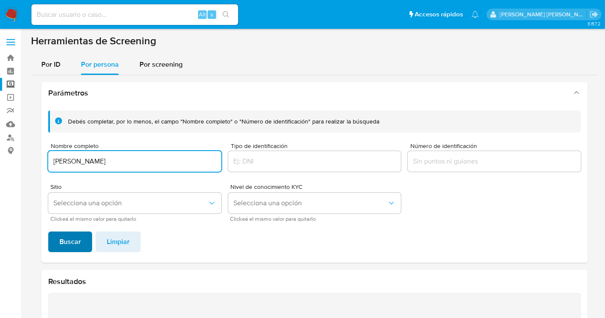
type input "[PERSON_NAME]"
click at [80, 237] on span "Buscar" at bounding box center [70, 241] width 22 height 19
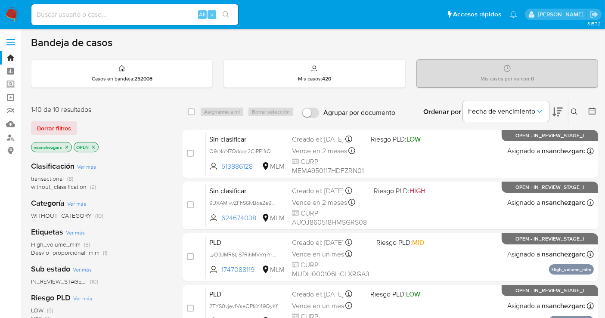
click at [572, 110] on icon at bounding box center [574, 111] width 7 height 7
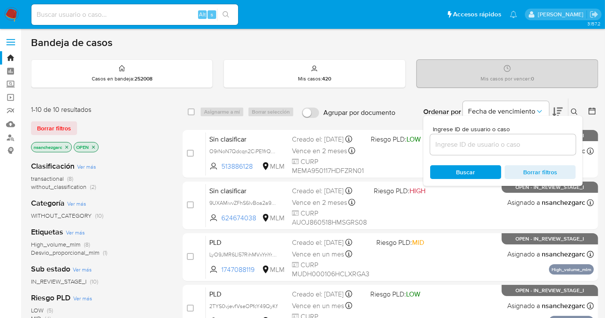
click at [451, 140] on input at bounding box center [502, 144] width 145 height 11
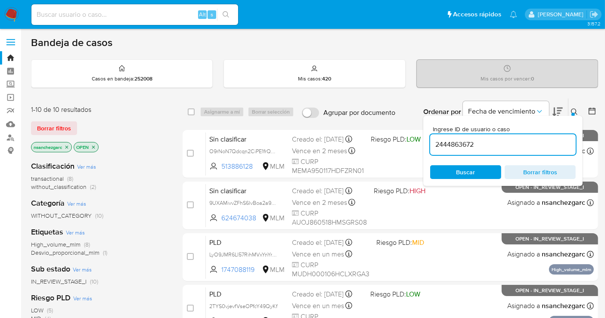
type input "2444863672"
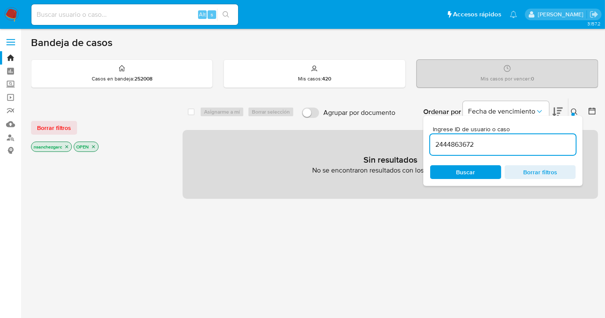
click at [66, 148] on icon "close-filter" at bounding box center [66, 146] width 5 height 5
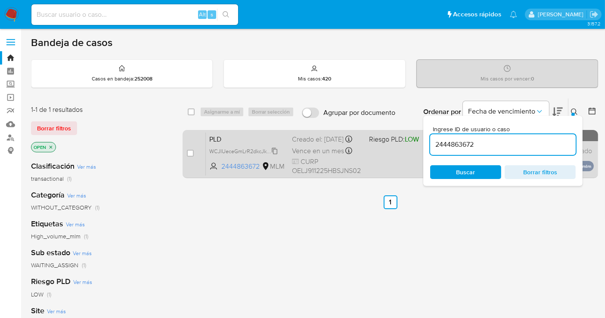
click at [277, 155] on span "WCJIUeceGmLrR2dkcJk3fL6C" at bounding box center [244, 150] width 71 height 9
click at [189, 155] on input "checkbox" at bounding box center [190, 153] width 7 height 7
checkbox input "true"
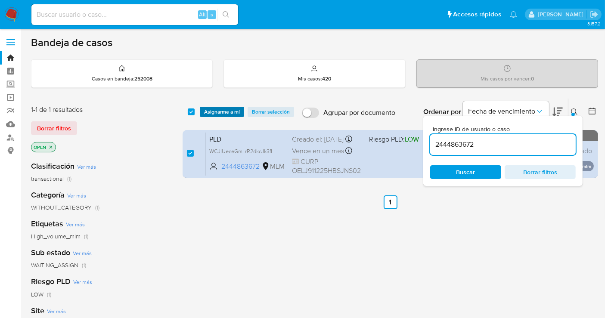
click at [213, 113] on span "Asignarme a mí" at bounding box center [222, 112] width 36 height 9
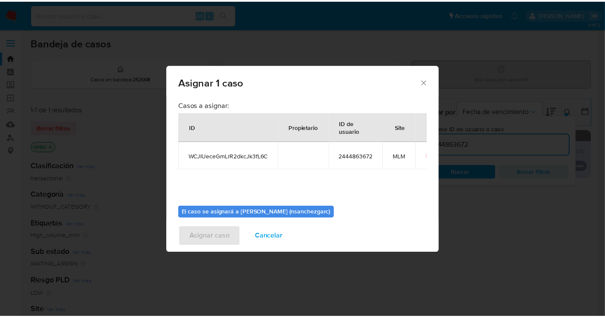
scroll to position [44, 0]
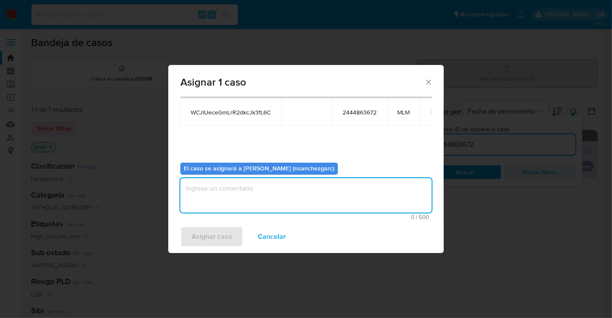
click at [209, 189] on textarea "assign-modal" at bounding box center [305, 195] width 251 height 34
type textarea "nesg"
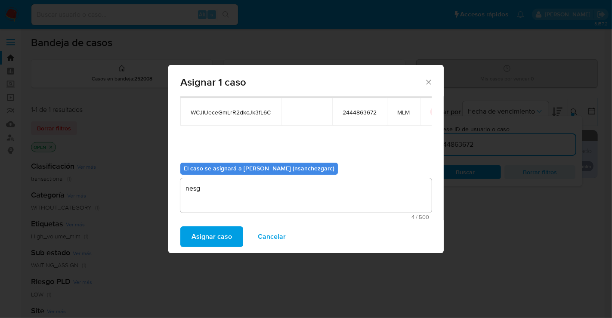
click at [218, 241] on span "Asignar caso" at bounding box center [212, 236] width 40 height 19
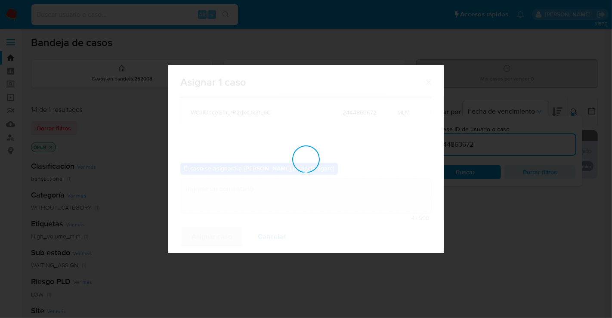
checkbox input "false"
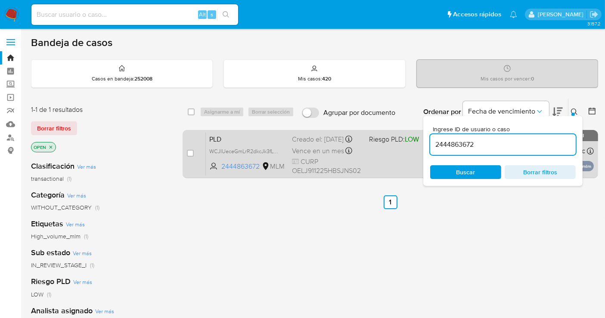
click at [310, 144] on div "Creado el: 12/08/2025 Creado el: 12/08/2025 02:14:13" at bounding box center [327, 139] width 70 height 9
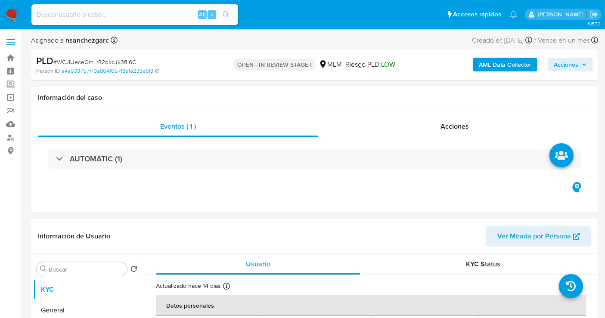
select select "10"
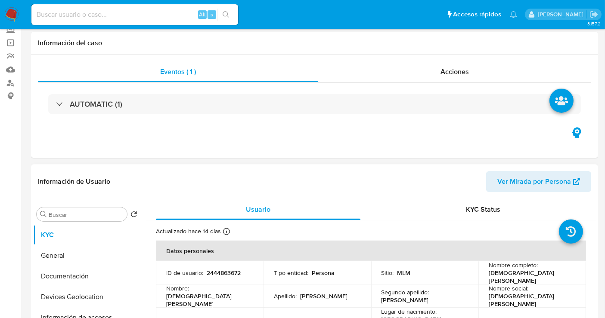
scroll to position [191, 0]
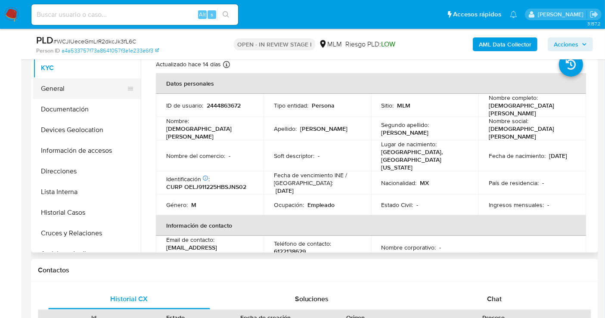
click at [49, 87] on button "General" at bounding box center [83, 88] width 101 height 21
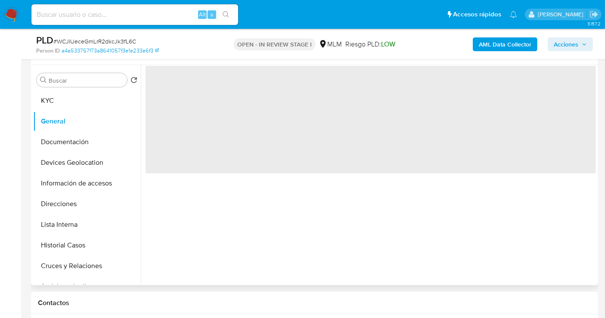
scroll to position [143, 0]
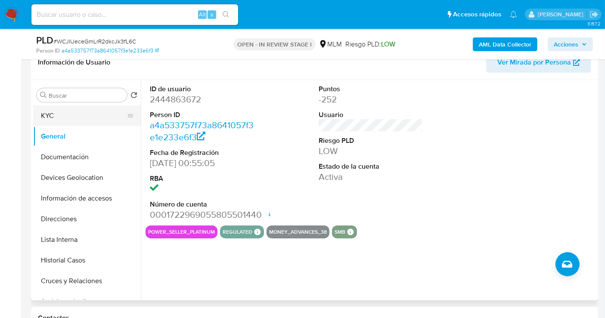
click at [68, 120] on button "KYC" at bounding box center [83, 115] width 101 height 21
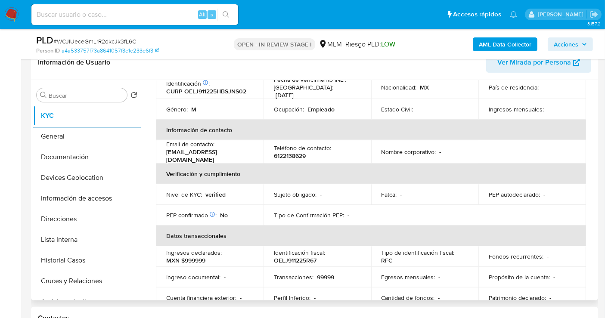
scroll to position [191, 0]
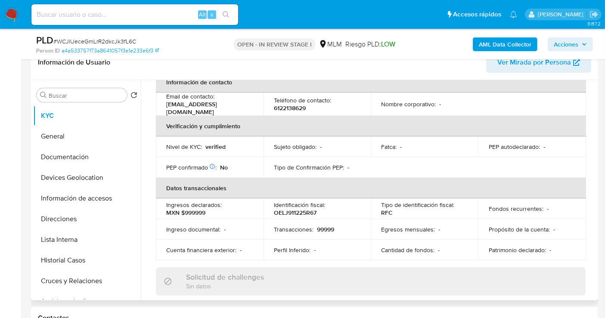
click at [593, 172] on div "Usuario KYC Status Actualizado hace 14 días Creado: 15/05/2025 23:55:06 Actuali…" at bounding box center [368, 190] width 455 height 220
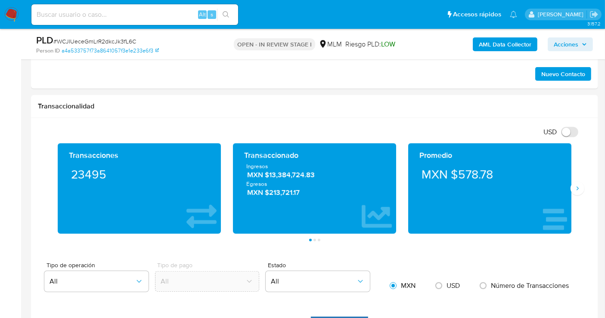
scroll to position [574, 0]
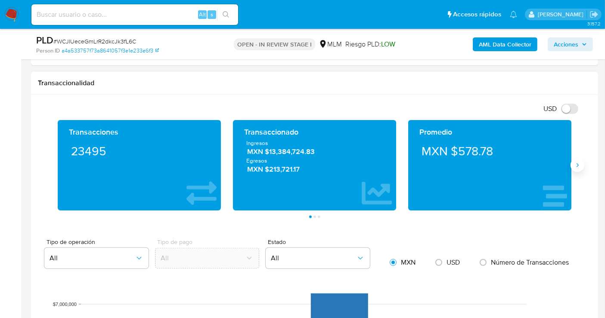
click at [577, 166] on icon "Siguiente" at bounding box center [577, 165] width 7 height 7
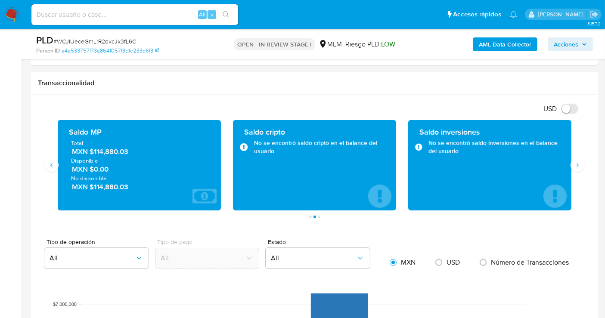
click at [121, 152] on span "MXN $114,880.03" at bounding box center [140, 152] width 136 height 10
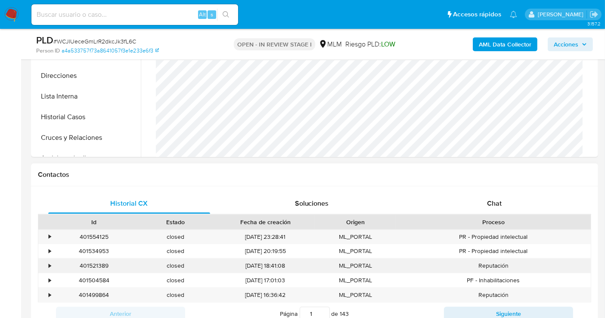
scroll to position [191, 0]
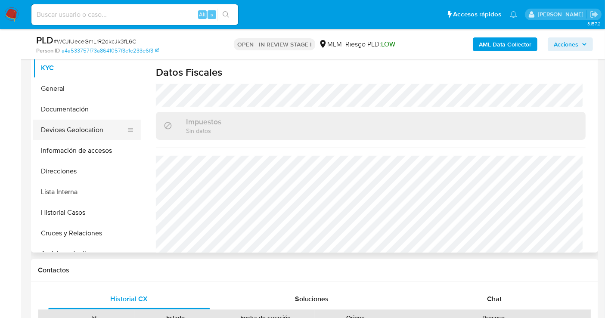
click at [57, 134] on button "Devices Geolocation" at bounding box center [83, 130] width 101 height 21
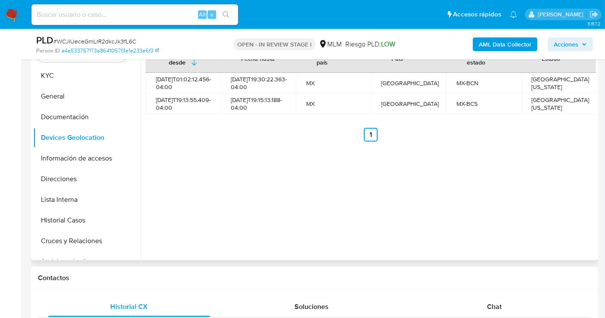
scroll to position [143, 0]
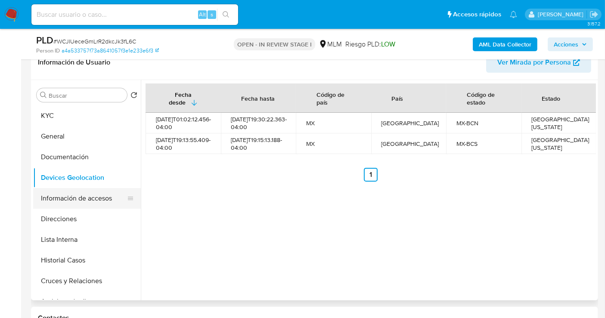
click at [65, 195] on button "Información de accesos" at bounding box center [83, 198] width 101 height 21
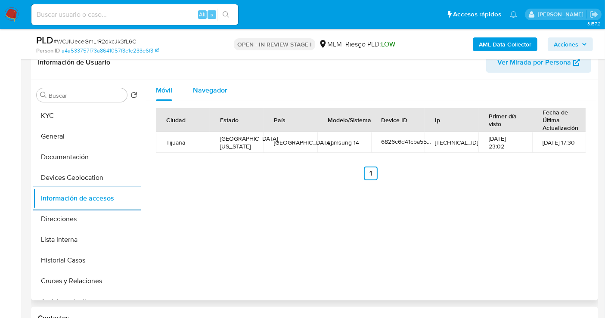
click at [204, 87] on span "Navegador" at bounding box center [210, 90] width 34 height 10
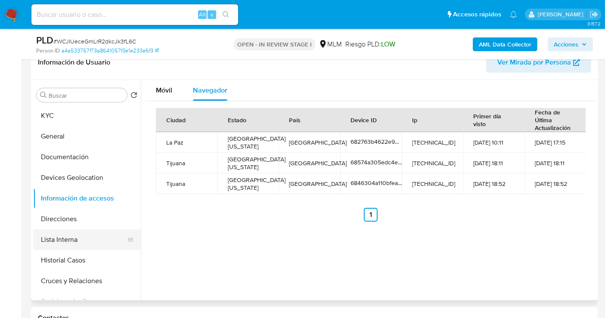
click at [57, 238] on button "Lista Interna" at bounding box center [83, 239] width 101 height 21
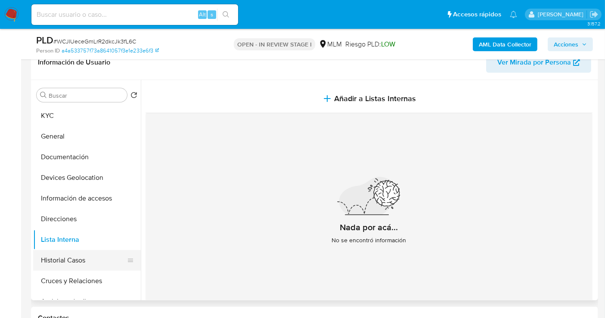
click at [78, 260] on button "Historial Casos" at bounding box center [83, 260] width 101 height 21
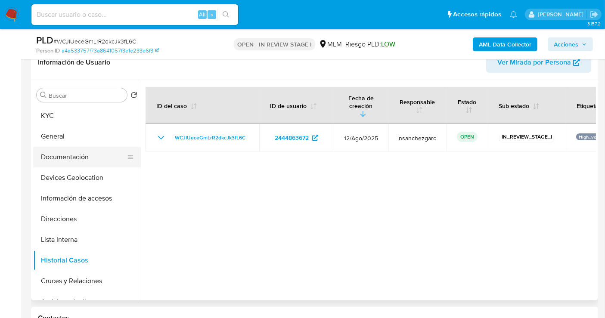
click at [61, 152] on button "Documentación" at bounding box center [83, 157] width 101 height 21
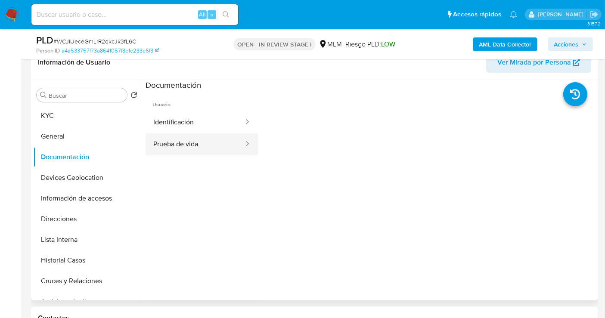
click at [201, 147] on button "Prueba de vida" at bounding box center [194, 144] width 99 height 22
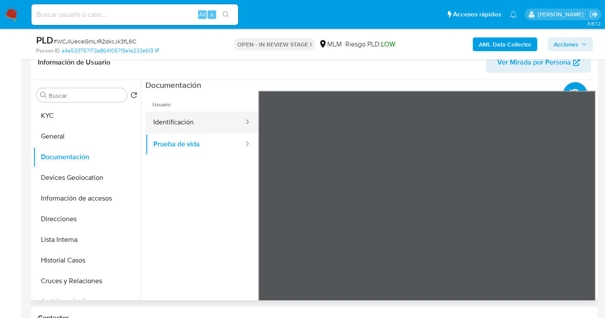
click at [173, 126] on button "Identificación" at bounding box center [194, 122] width 99 height 22
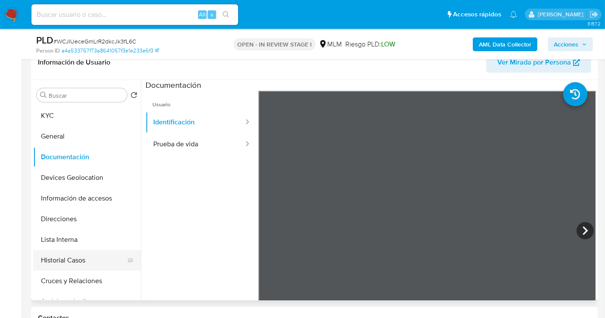
click at [76, 257] on button "Historial Casos" at bounding box center [83, 260] width 101 height 21
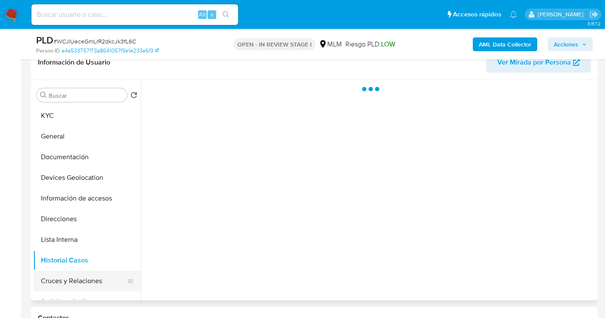
click at [74, 284] on button "Cruces y Relaciones" at bounding box center [83, 281] width 101 height 21
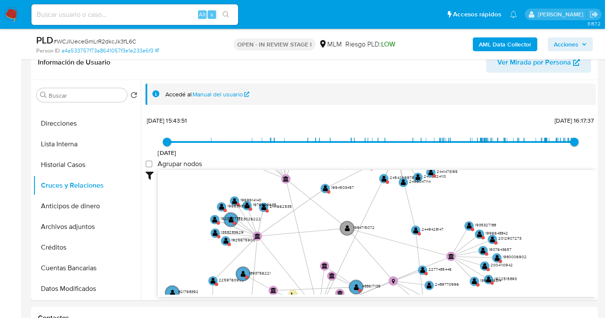
scroll to position [0, 0]
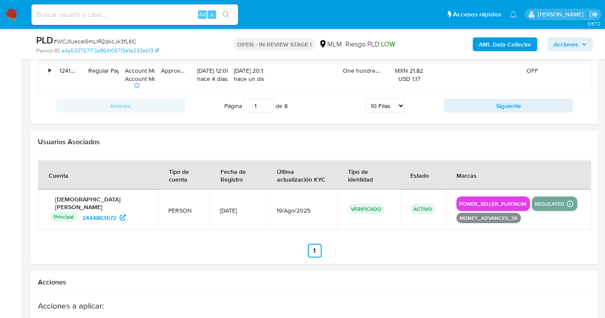
drag, startPoint x: 477, startPoint y: 273, endPoint x: 374, endPoint y: 340, distance: 122.5
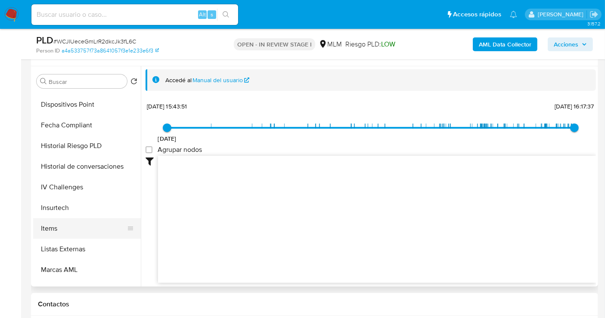
scroll to position [363, 0]
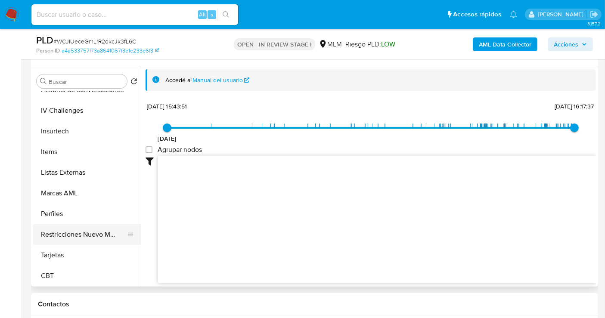
click at [73, 231] on button "Restricciones Nuevo Mundo" at bounding box center [83, 234] width 101 height 21
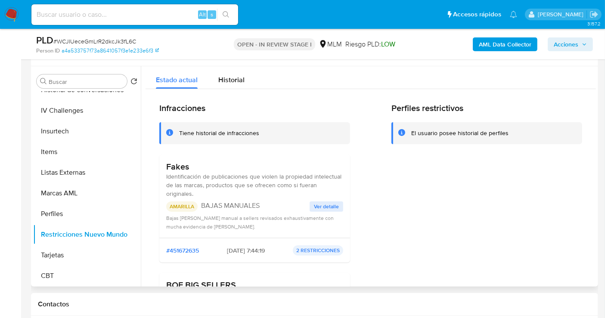
click at [324, 206] on span "Ver detalle" at bounding box center [326, 206] width 25 height 9
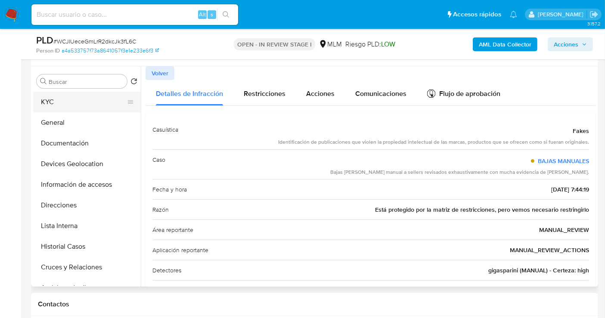
click at [54, 105] on button "KYC" at bounding box center [83, 102] width 101 height 21
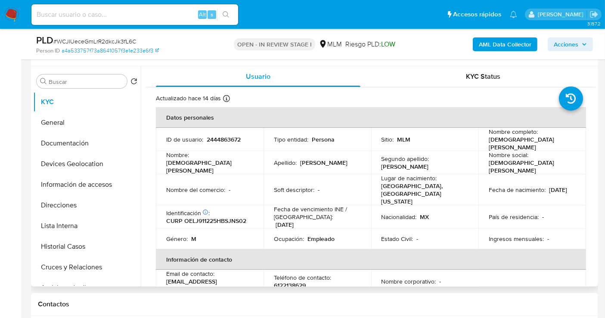
click at [201, 278] on p "[EMAIL_ADDRESS][DOMAIN_NAME]" at bounding box center [207, 285] width 83 height 15
click at [265, 272] on td "Teléfono de contacto : 6122138629" at bounding box center [317, 281] width 108 height 23
drag, startPoint x: 260, startPoint y: 271, endPoint x: 162, endPoint y: 269, distance: 97.7
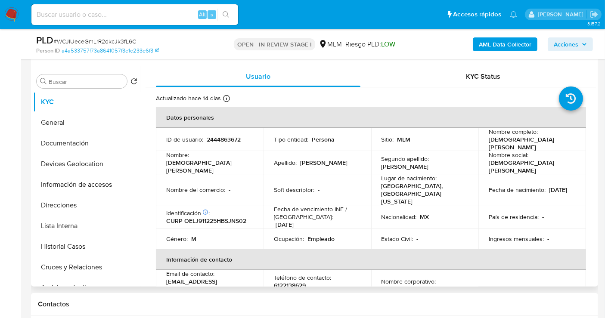
click at [162, 270] on td "Email de contacto : ojedamercadolibremeli@gmail.com" at bounding box center [210, 281] width 108 height 23
copy p "[EMAIL_ADDRESS][DOMAIN_NAME]"
click at [294, 281] on p "6122138629" at bounding box center [290, 285] width 32 height 8
copy p "6122138629"
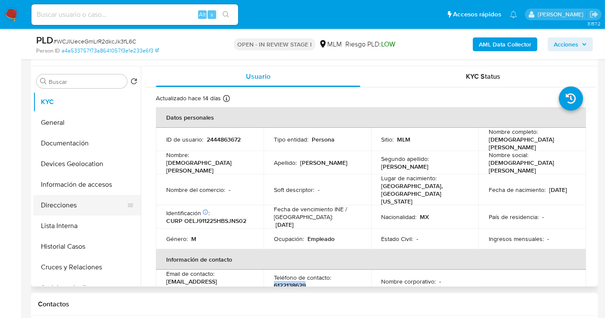
click at [54, 211] on button "Direcciones" at bounding box center [83, 205] width 101 height 21
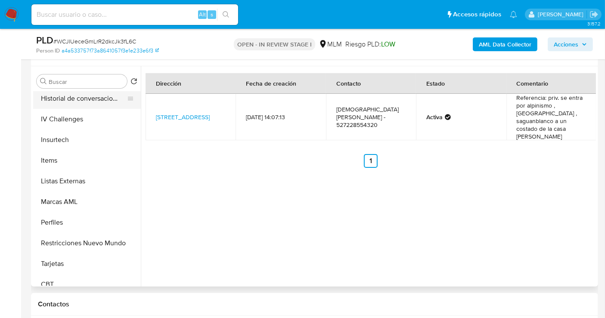
scroll to position [363, 0]
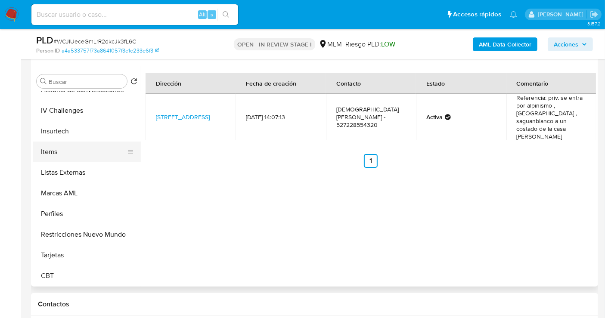
click at [45, 149] on button "Items" at bounding box center [83, 152] width 101 height 21
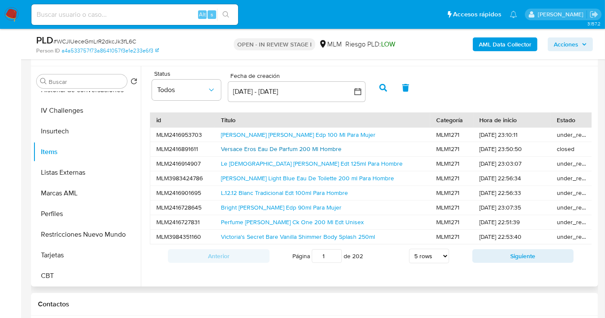
click at [263, 148] on link "Versace Eros Eau De Parfum 200 Ml Hombre" at bounding box center [281, 149] width 121 height 9
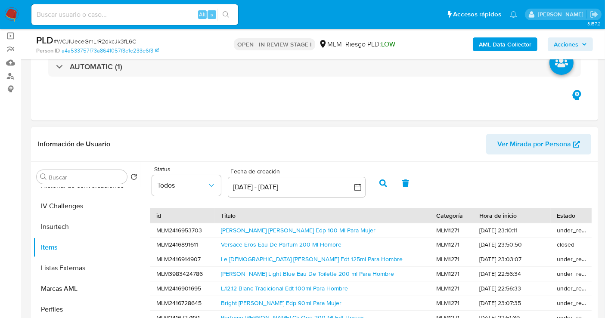
click at [526, 145] on span "Ver Mirada por Persona" at bounding box center [534, 144] width 74 height 21
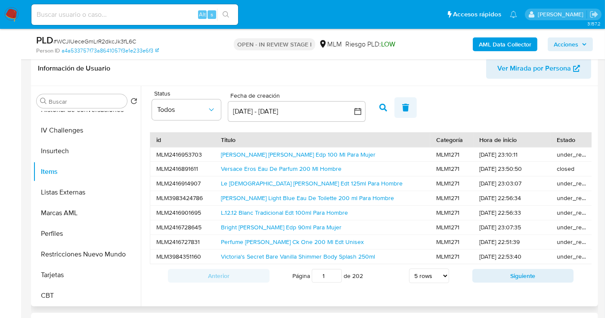
scroll to position [157, 0]
